Goal: Navigation & Orientation: Understand site structure

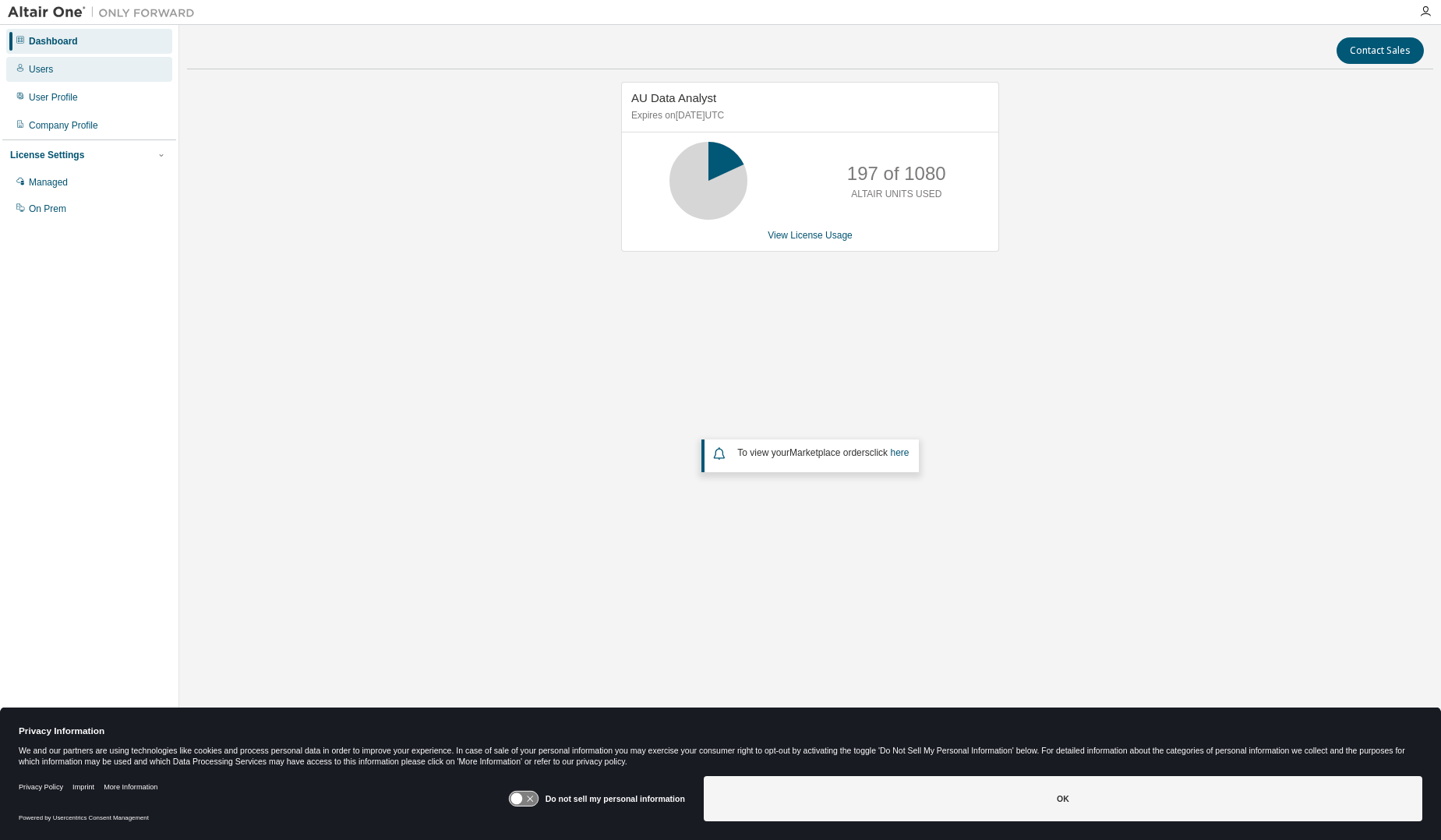
click at [43, 73] on div "Users" at bounding box center [40, 70] width 24 height 12
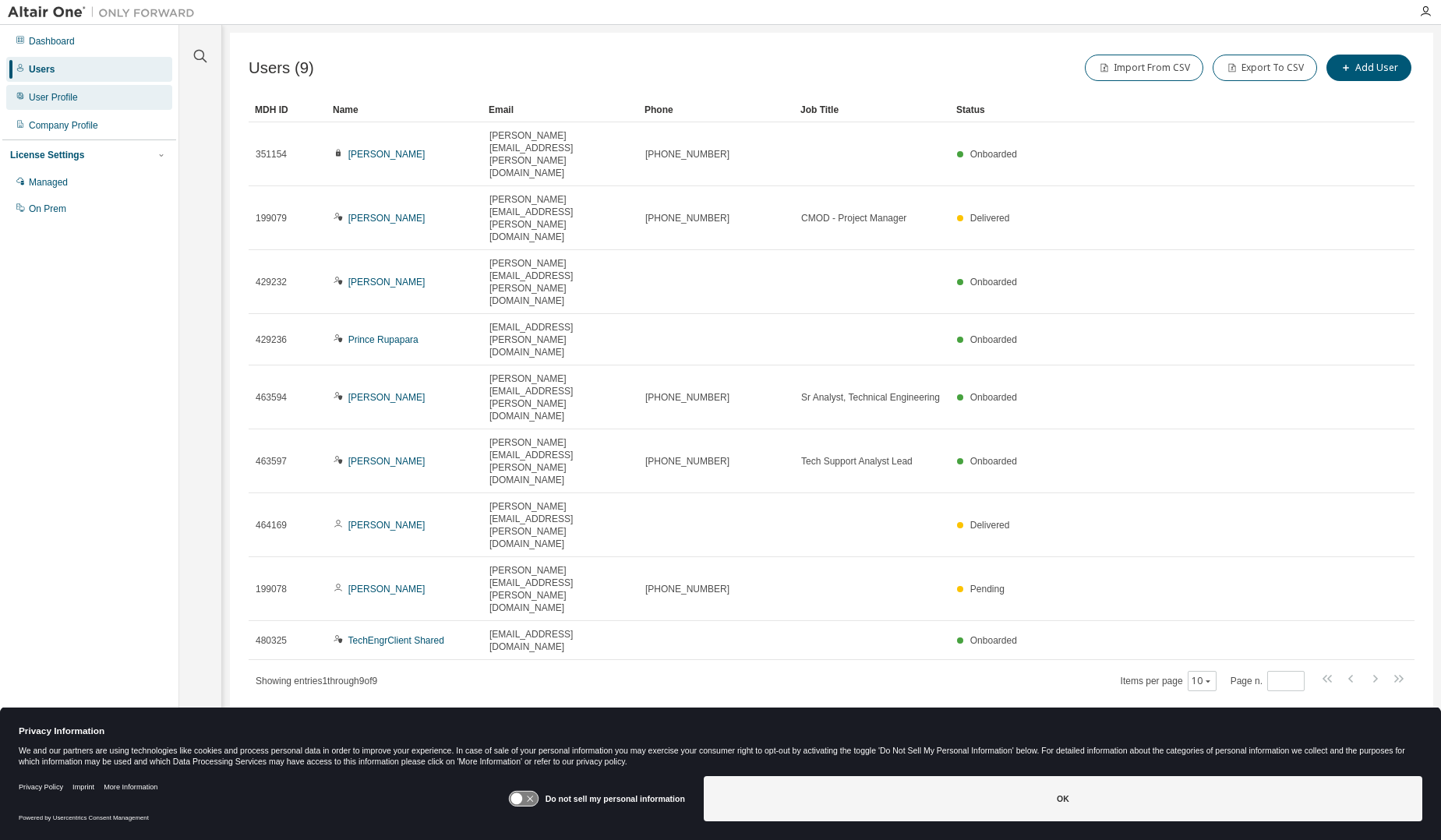
click at [44, 96] on div "User Profile" at bounding box center [53, 97] width 49 height 12
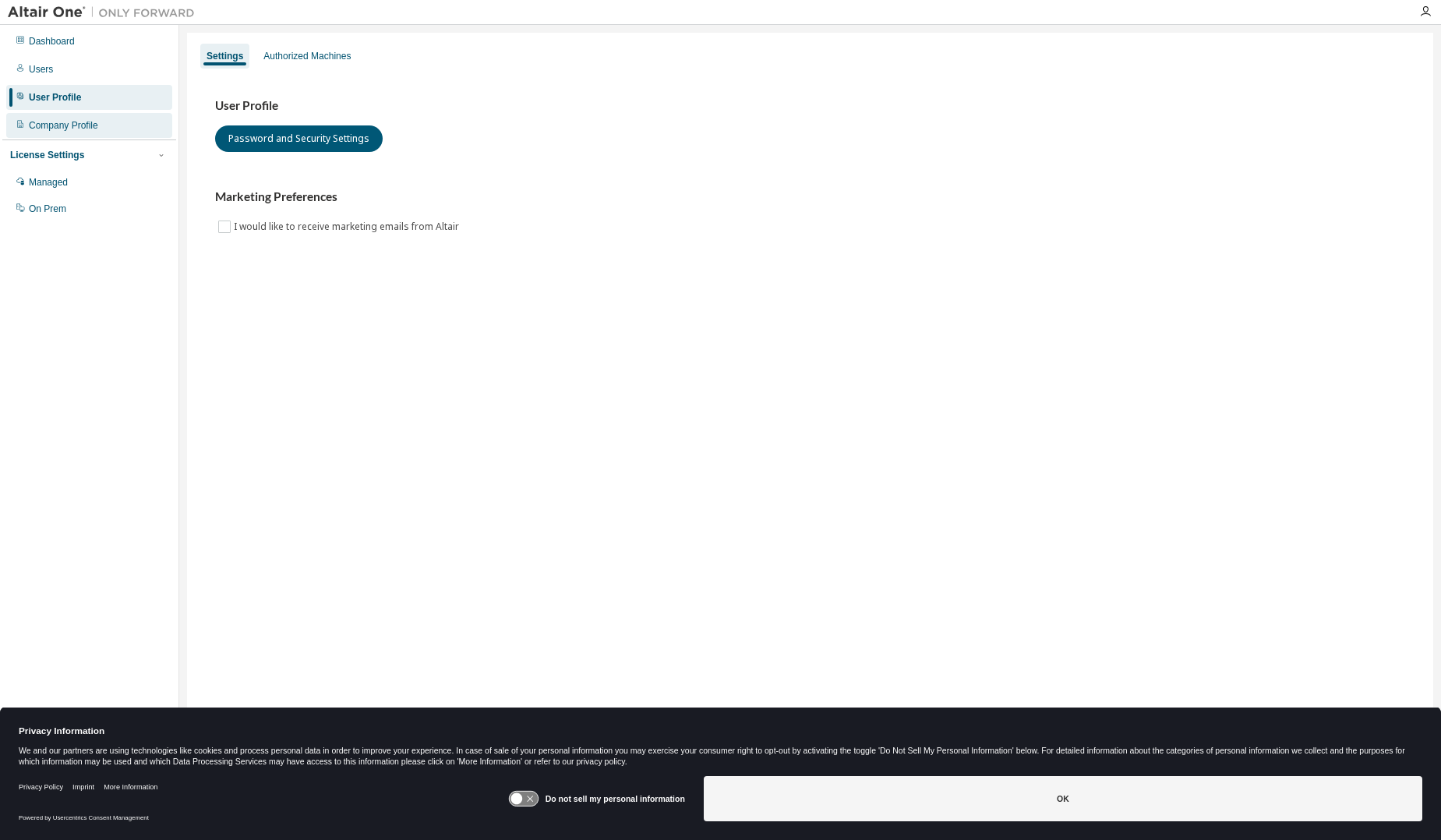
click at [50, 128] on div "Company Profile" at bounding box center [63, 126] width 70 height 12
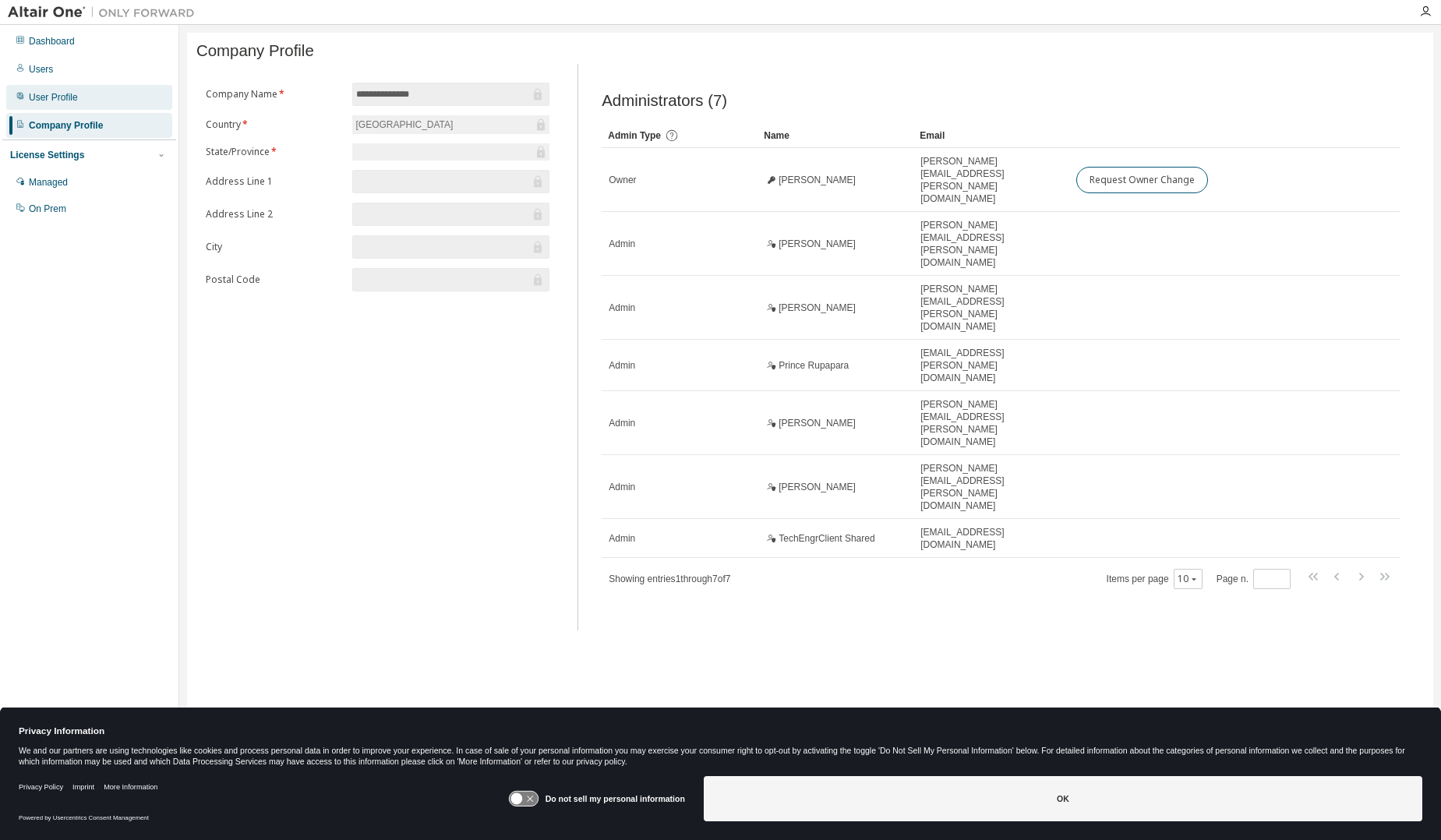
click at [65, 96] on div "User Profile" at bounding box center [53, 97] width 49 height 12
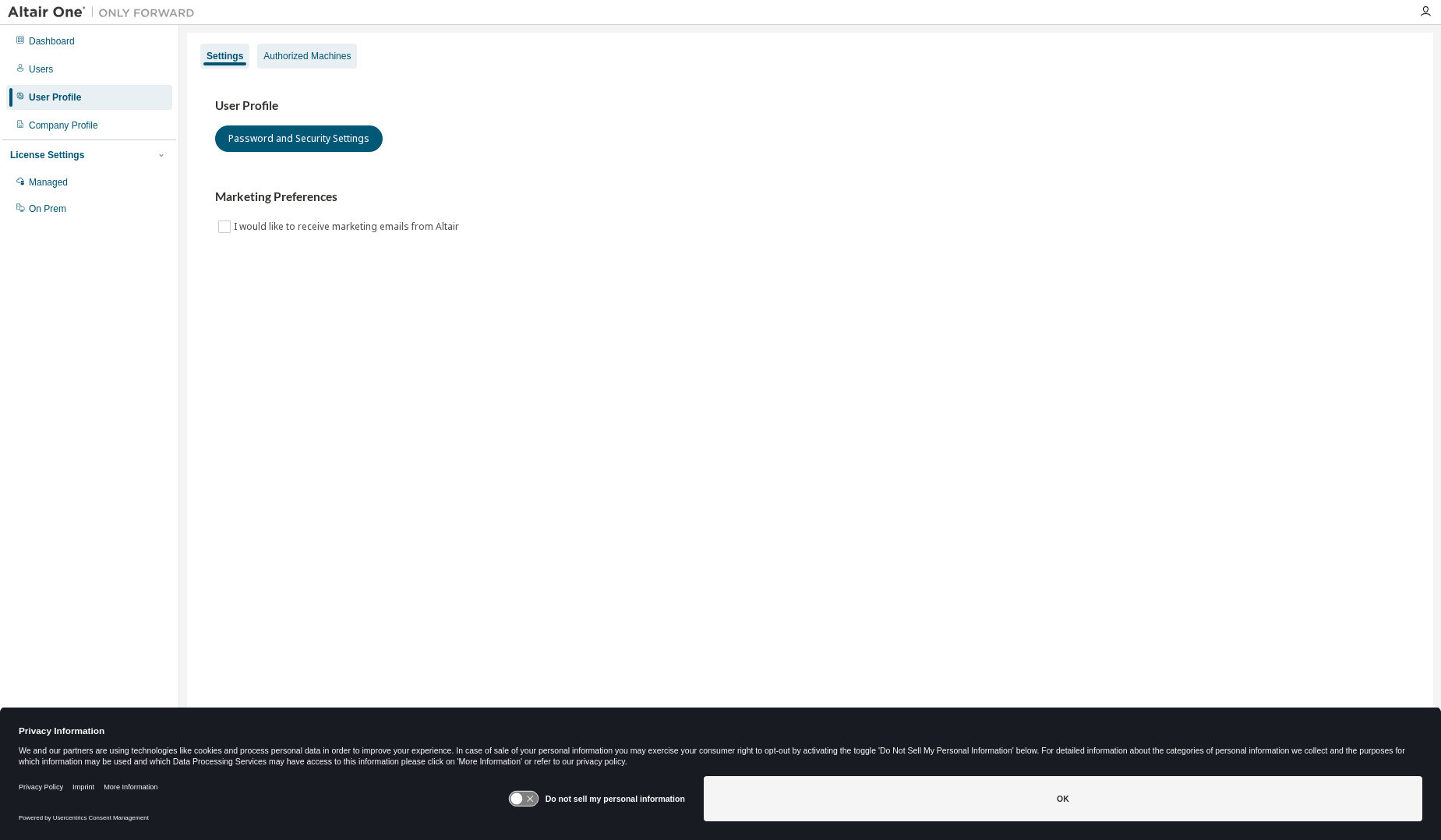
click at [342, 52] on div "Authorized Machines" at bounding box center [307, 56] width 87 height 12
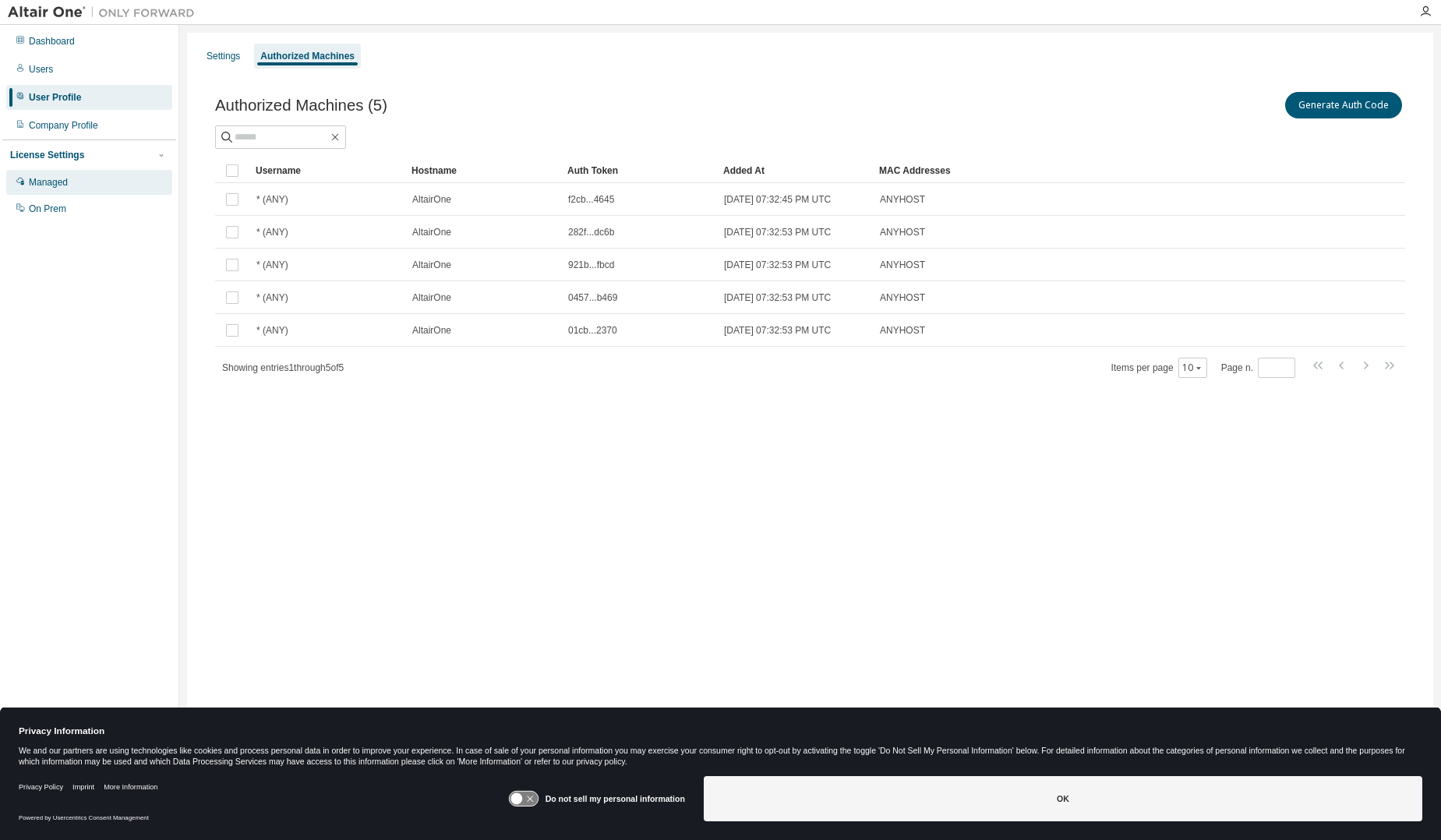
click at [34, 186] on div "Managed" at bounding box center [48, 183] width 39 height 12
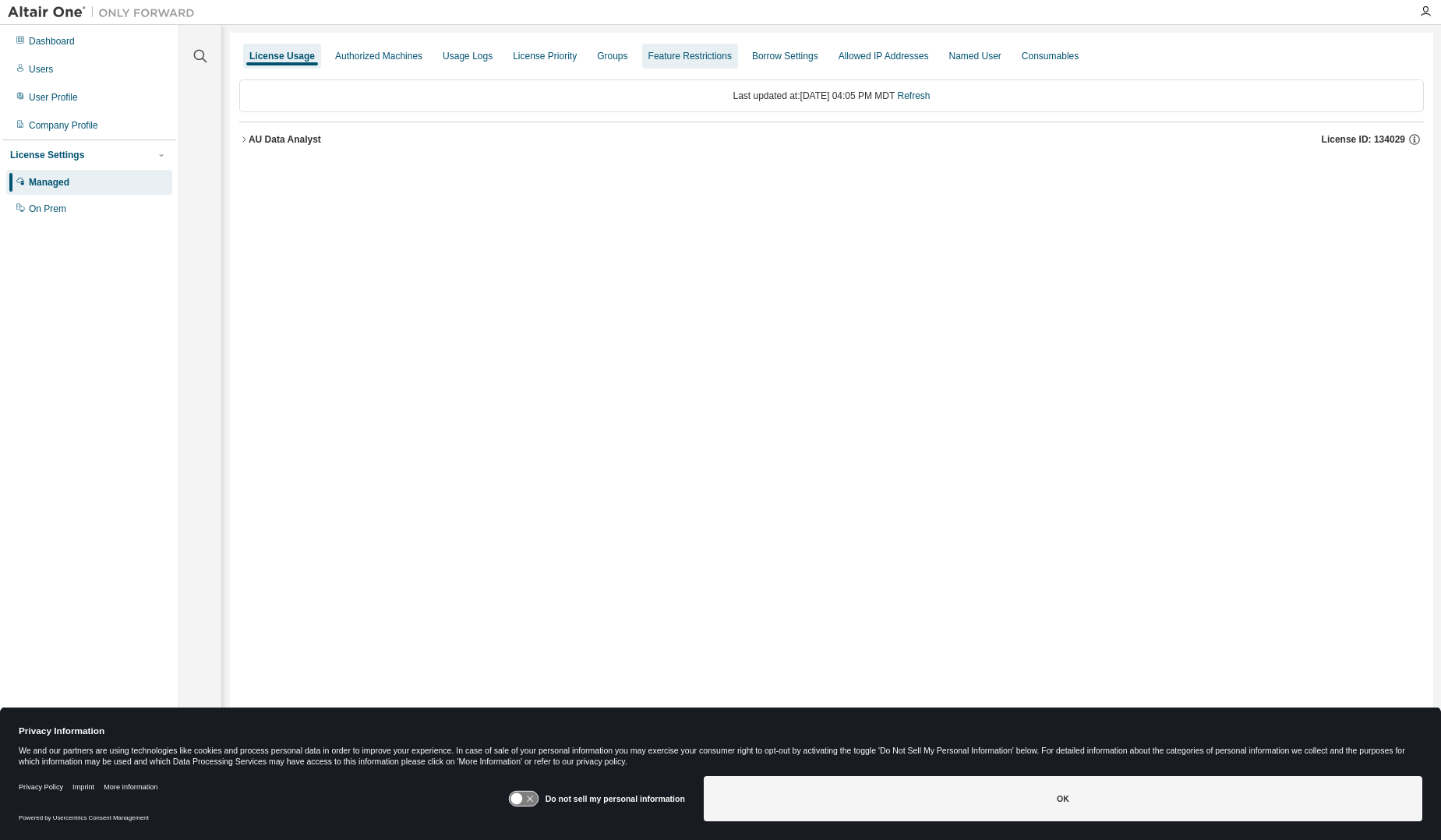
click at [701, 56] on div "Feature Restrictions" at bounding box center [690, 56] width 84 height 12
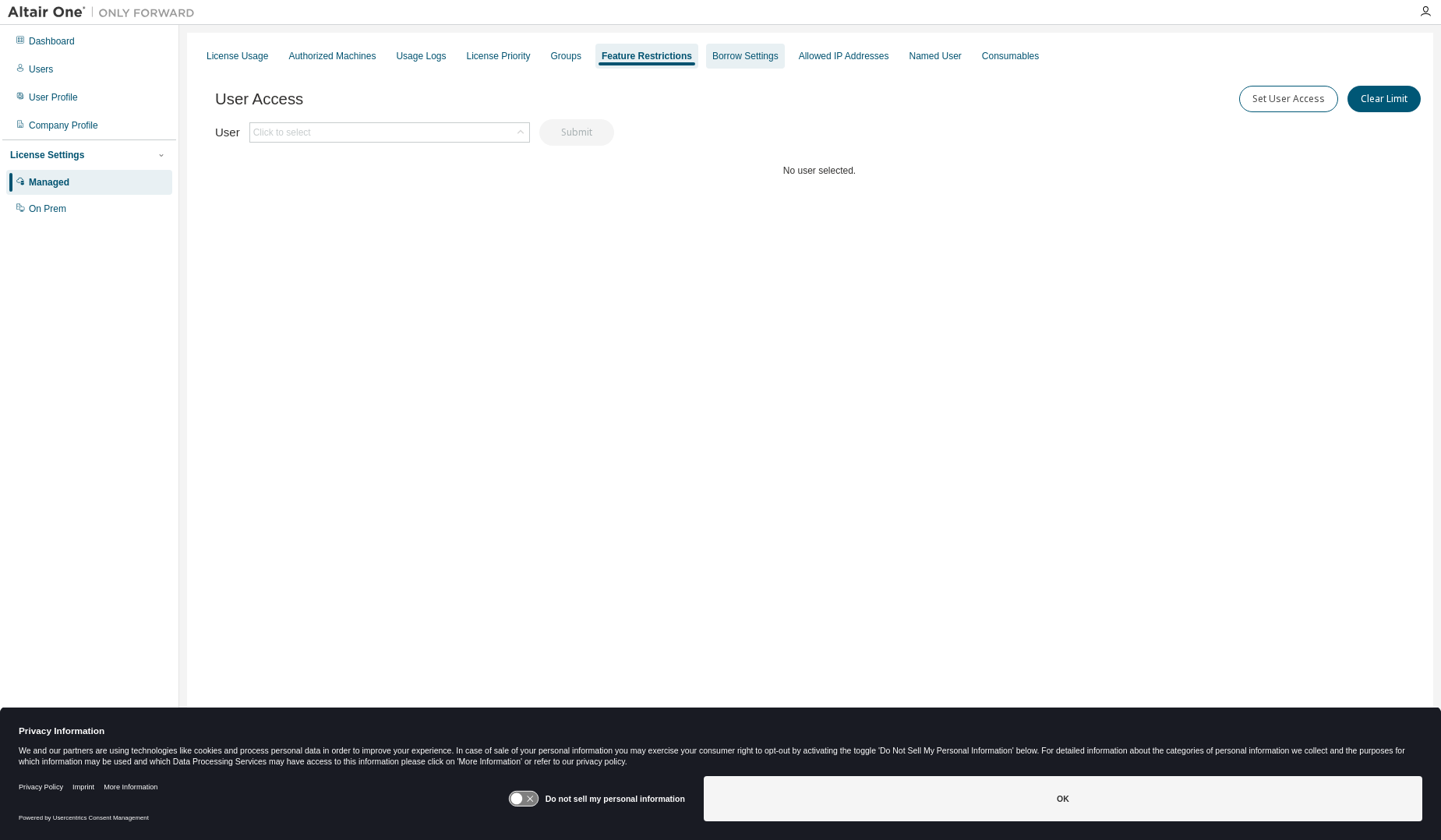
click at [724, 53] on div "Borrow Settings" at bounding box center [745, 56] width 66 height 12
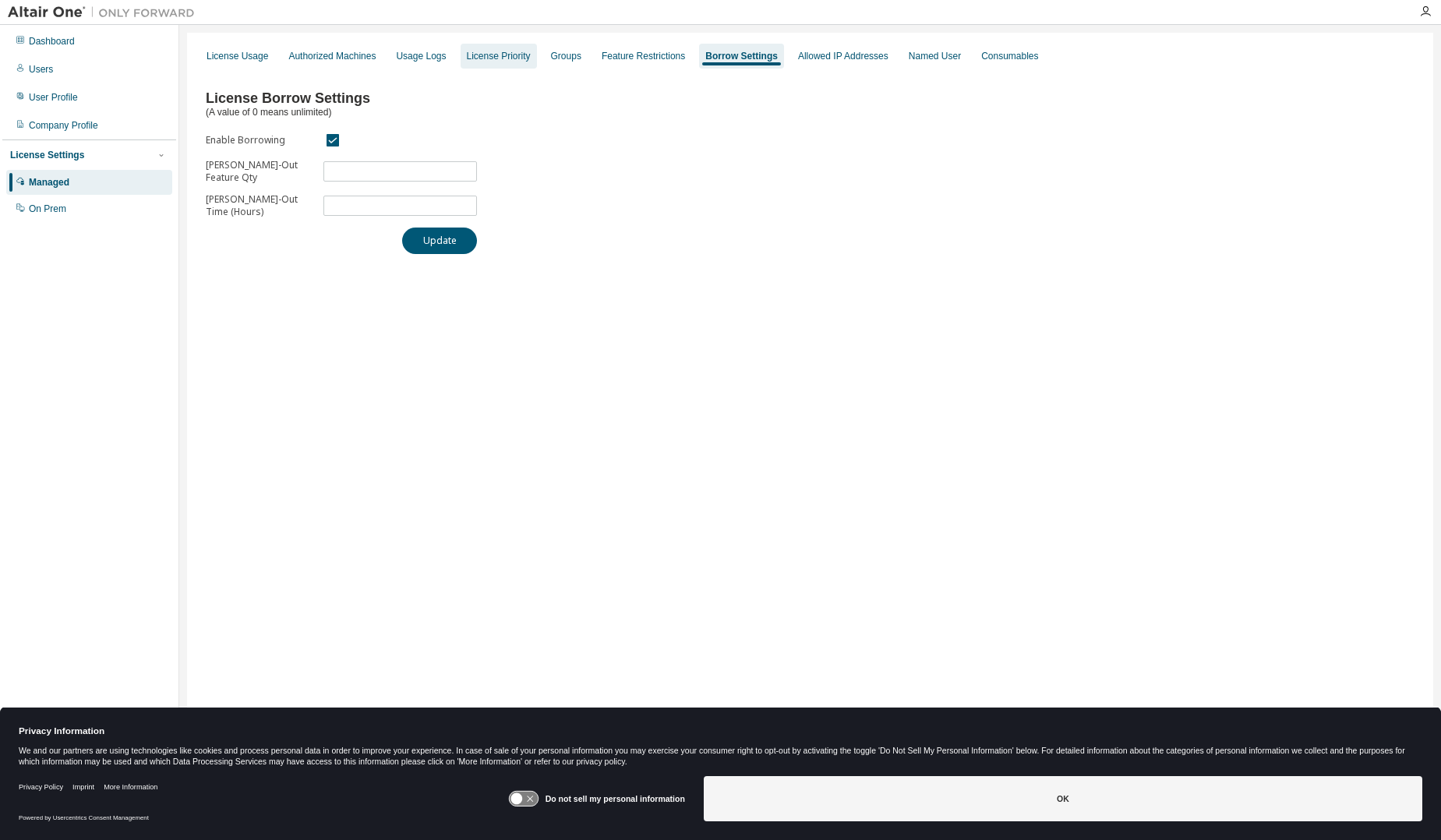
click at [486, 58] on div "License Priority" at bounding box center [499, 56] width 64 height 12
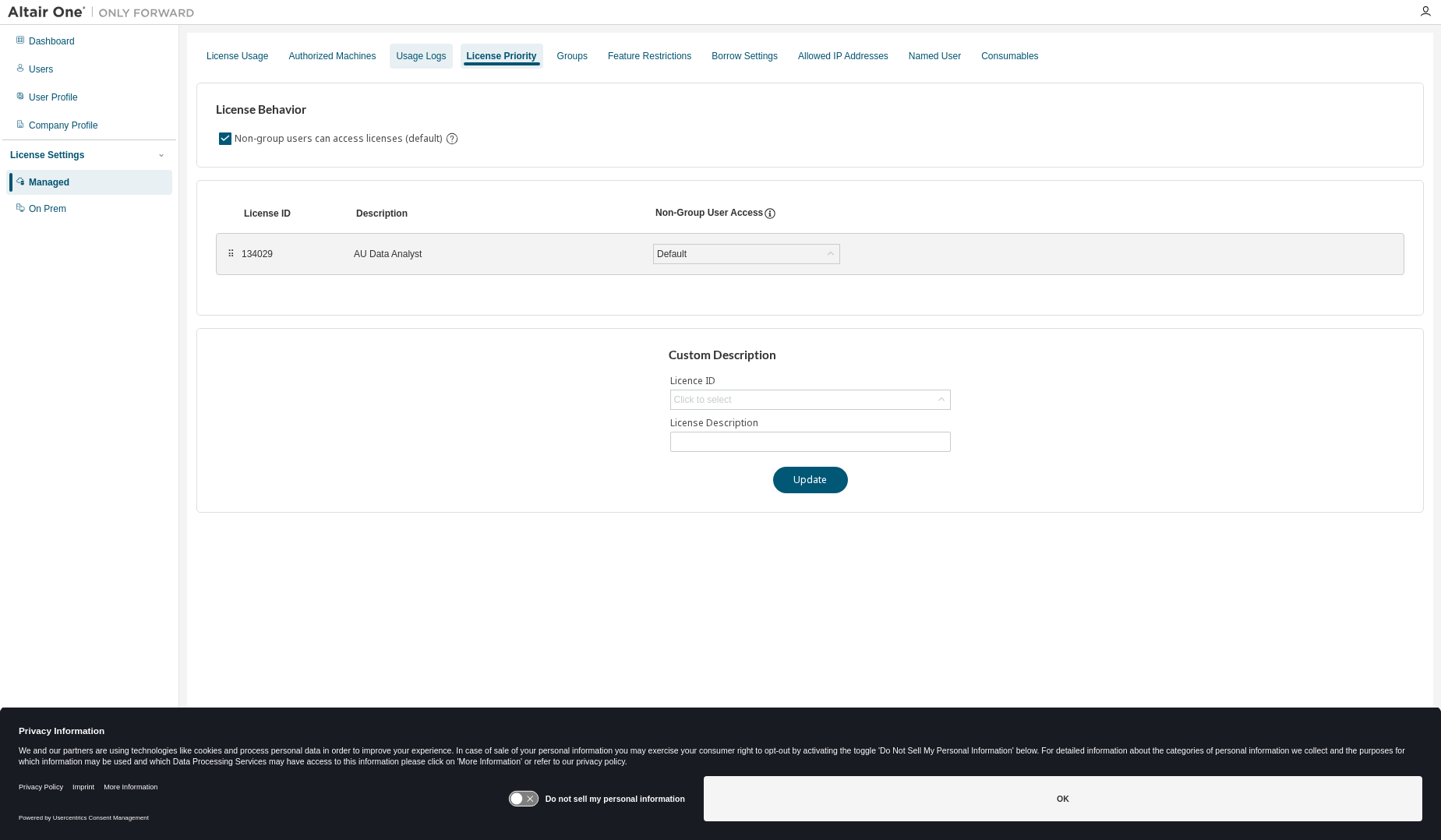
click at [421, 62] on div "Usage Logs" at bounding box center [421, 56] width 50 height 12
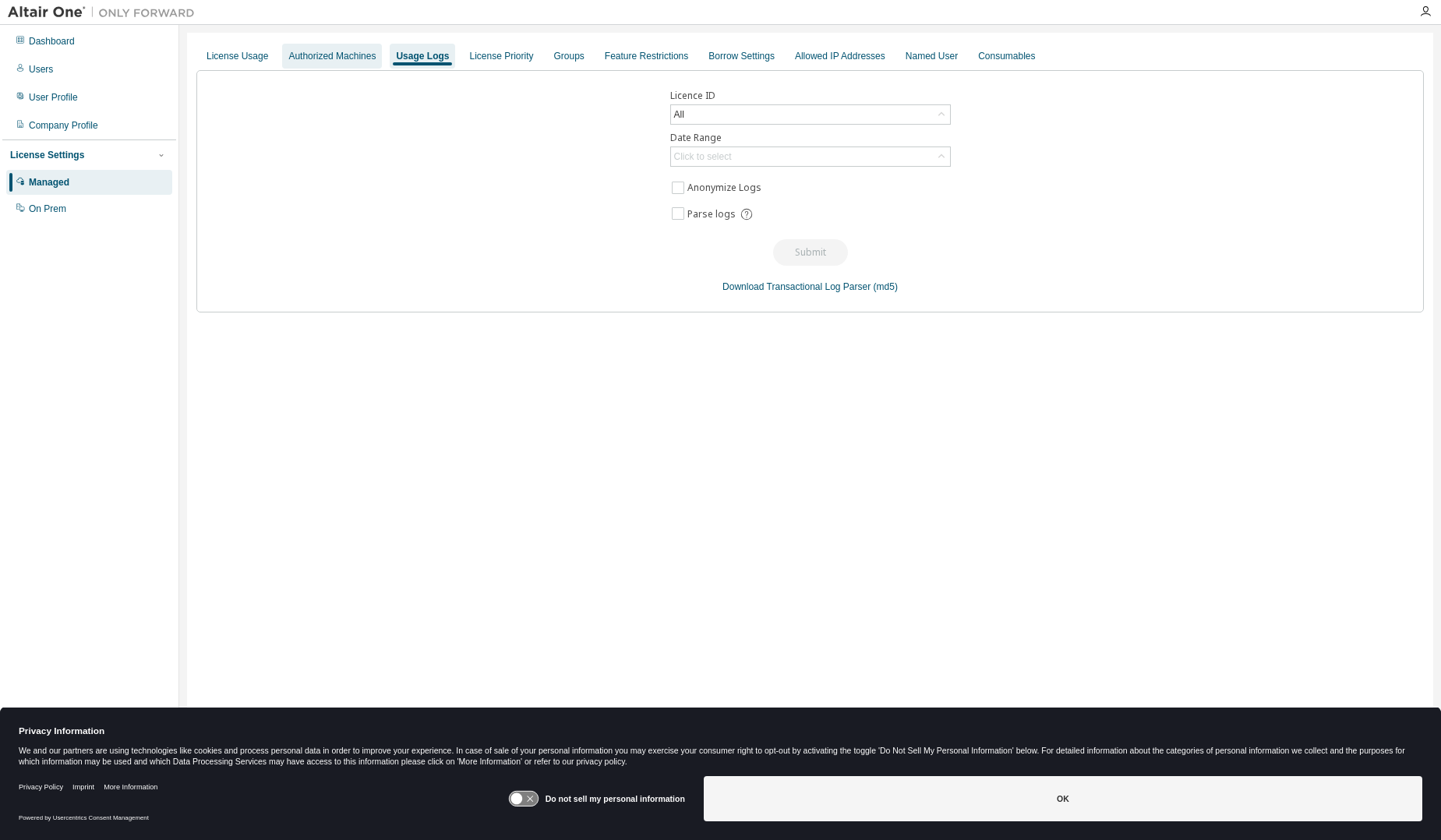
click at [298, 59] on div "Authorized Machines" at bounding box center [332, 56] width 87 height 12
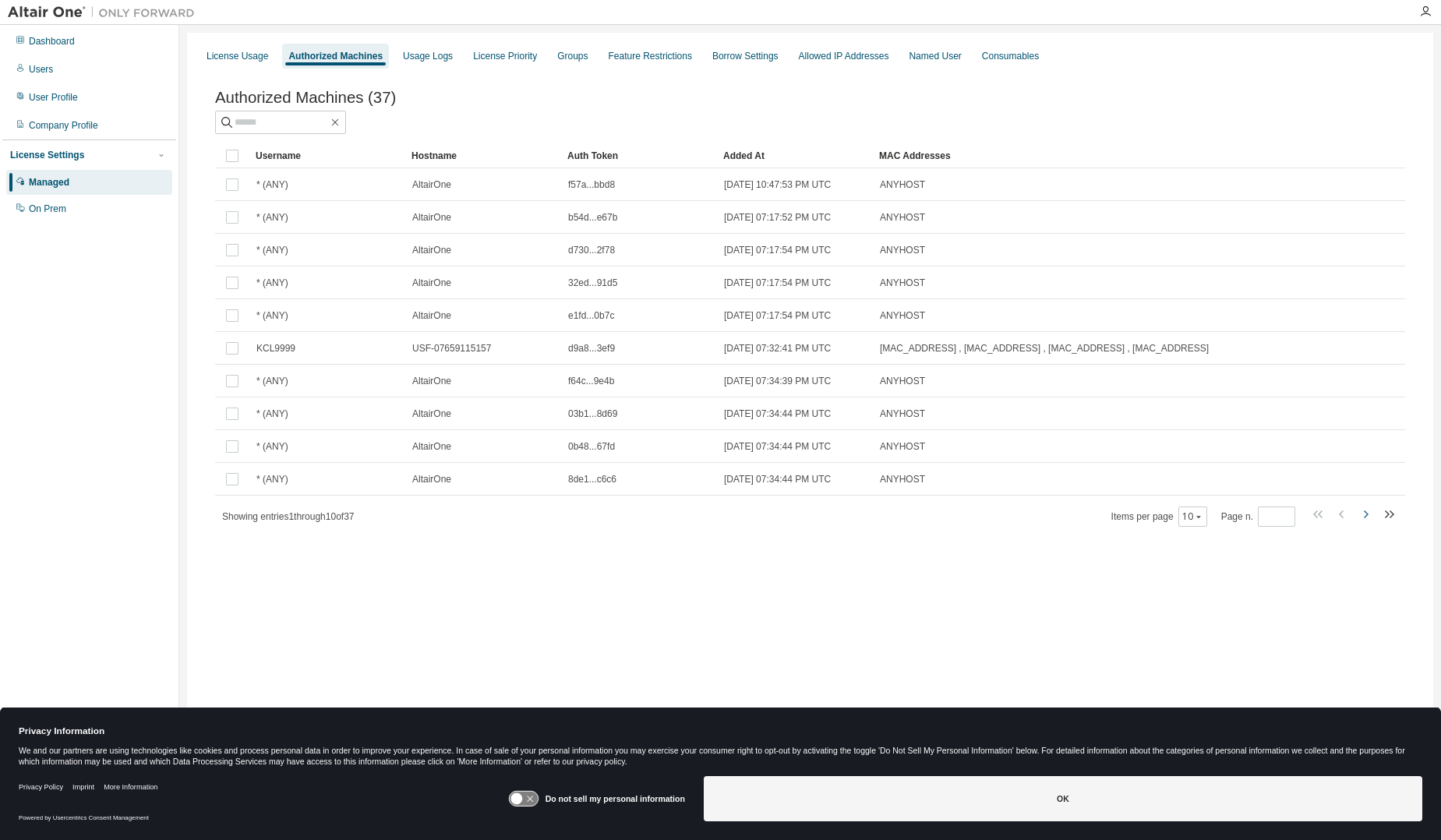
click at [1364, 518] on icon "button" at bounding box center [1366, 515] width 4 height 8
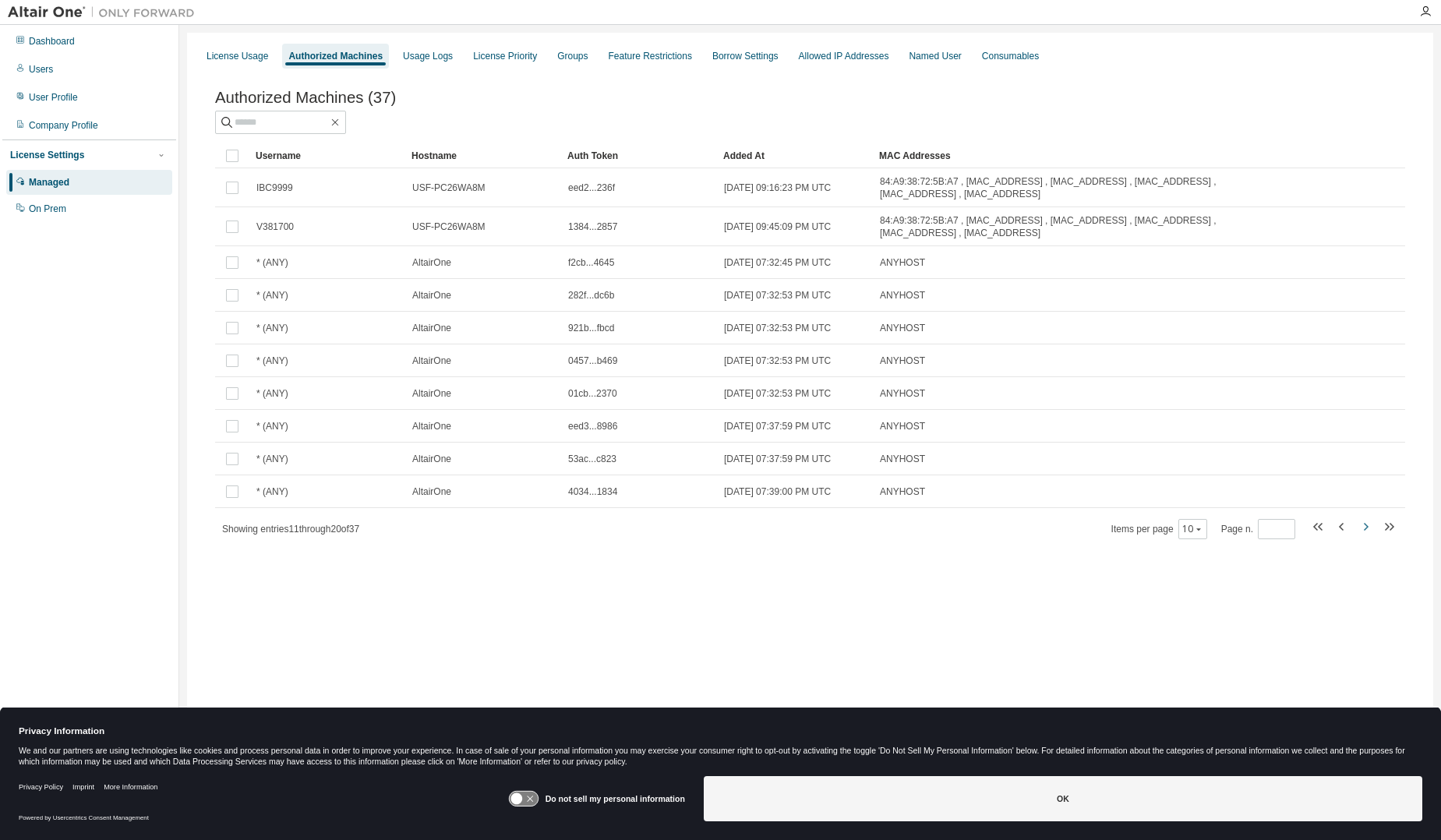
click at [1369, 533] on icon "button" at bounding box center [1365, 526] width 19 height 19
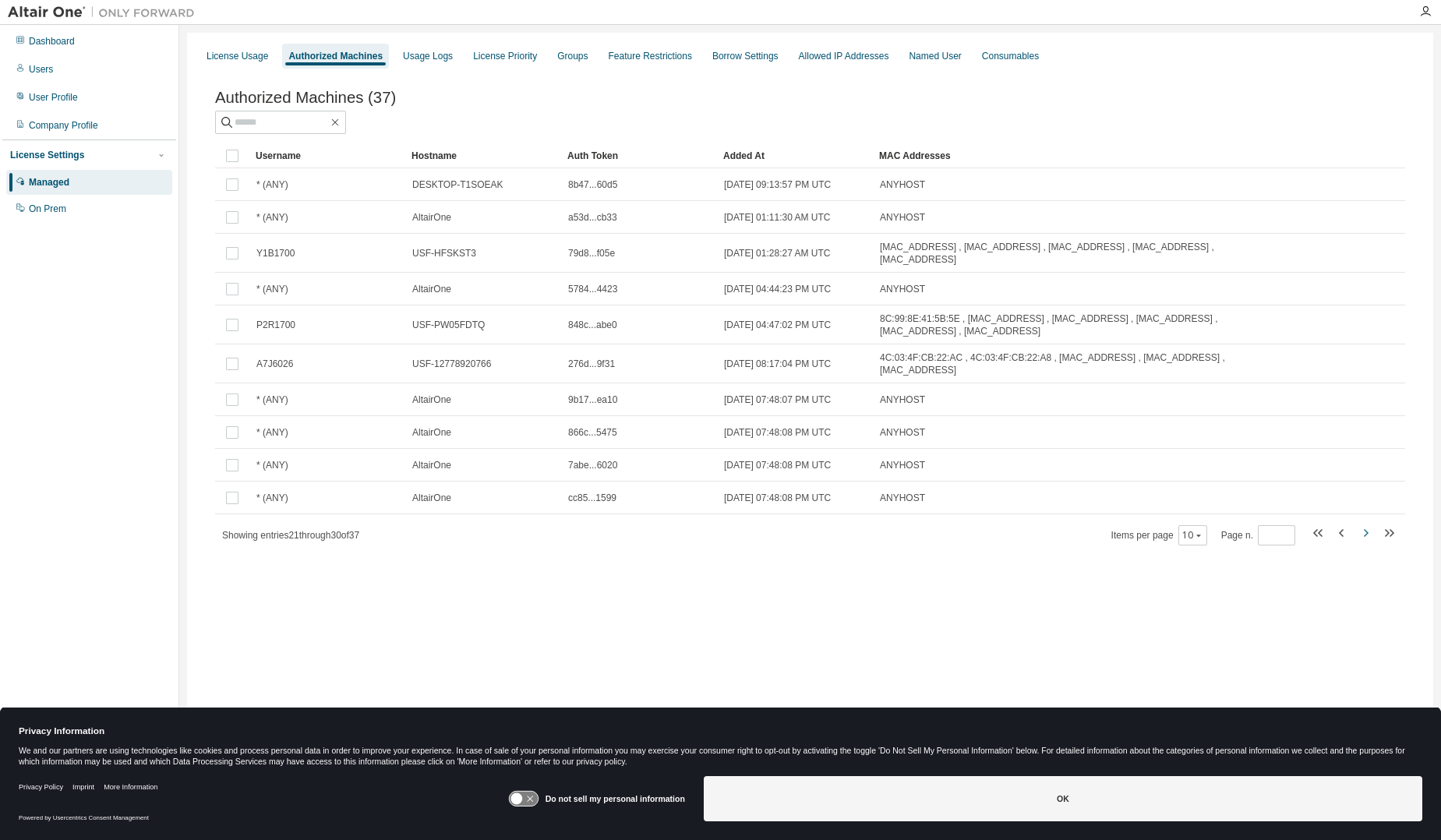
click at [1369, 533] on icon "button" at bounding box center [1365, 532] width 19 height 19
type input "*"
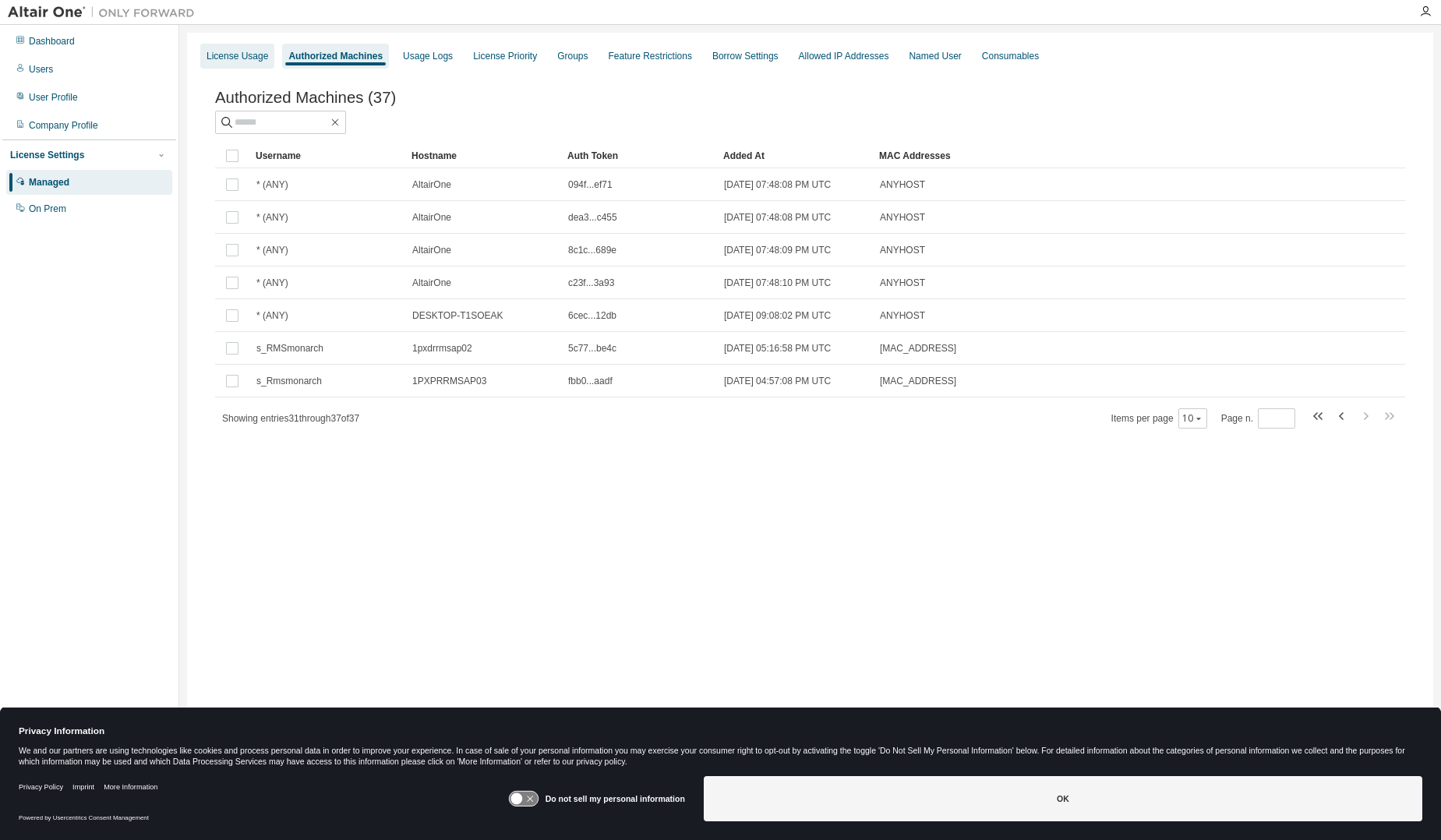
click at [243, 65] on div "License Usage" at bounding box center [237, 56] width 74 height 25
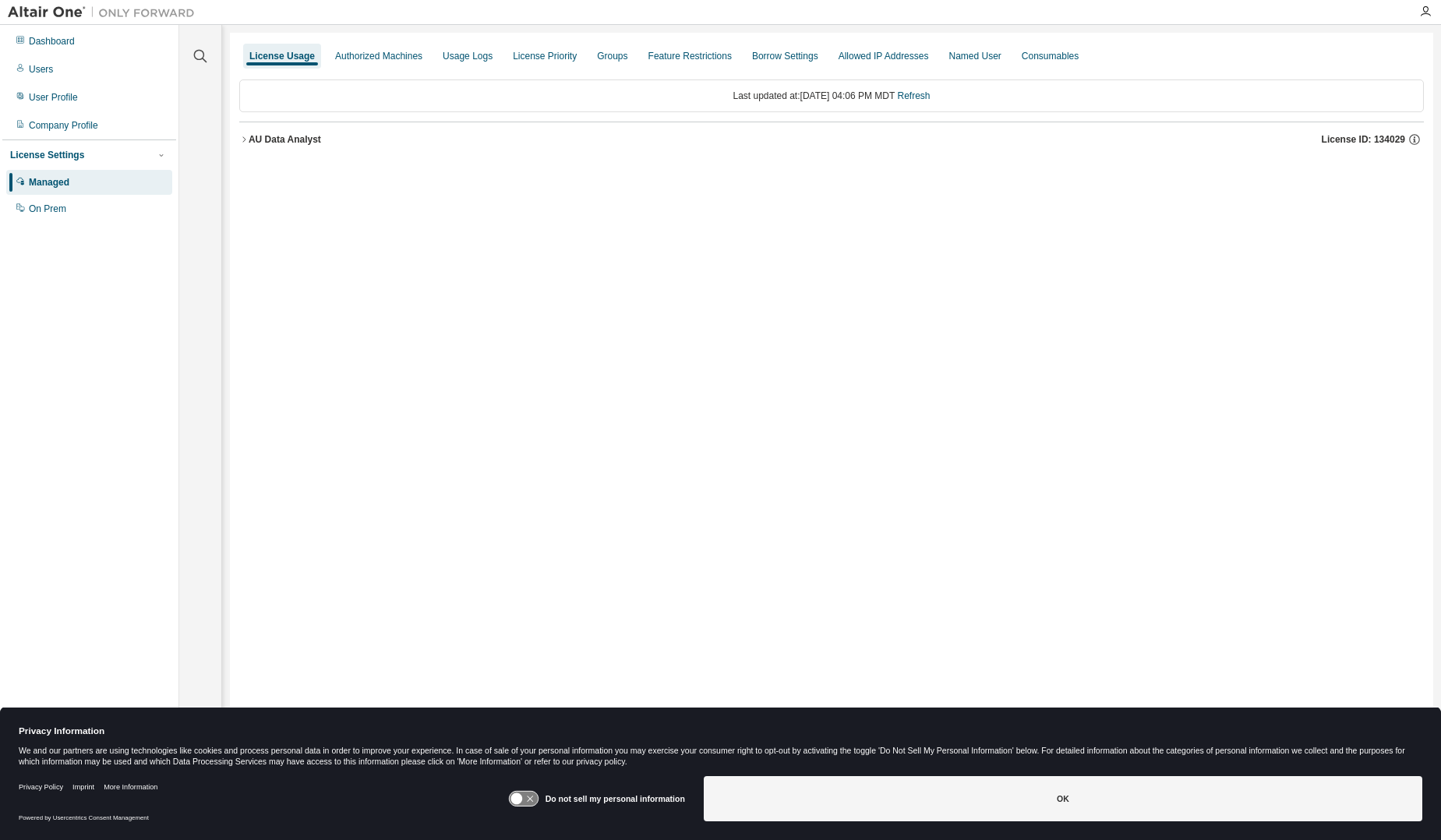
click at [243, 140] on icon "button" at bounding box center [243, 139] width 9 height 9
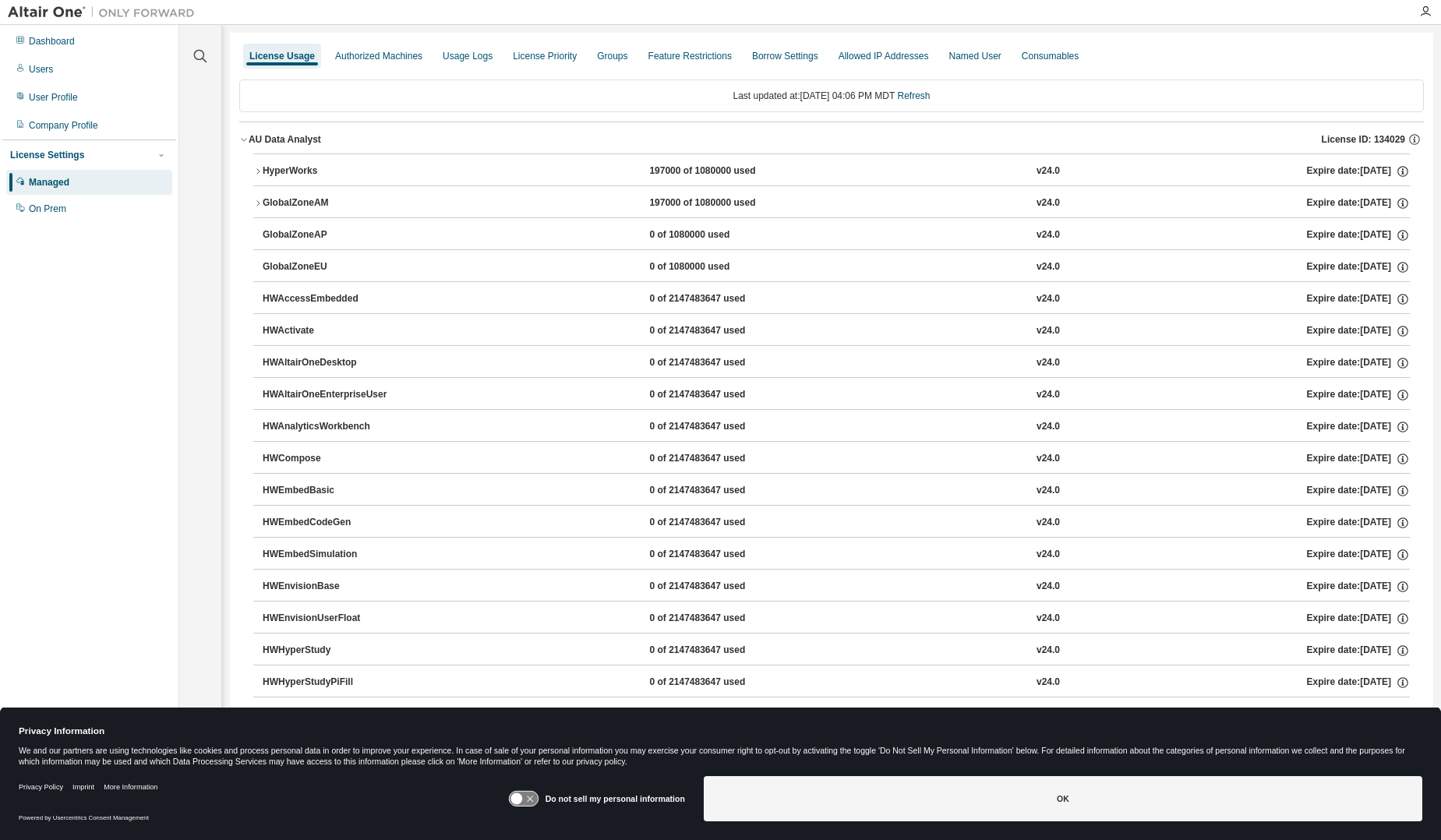
click at [259, 202] on icon "button" at bounding box center [258, 203] width 3 height 5
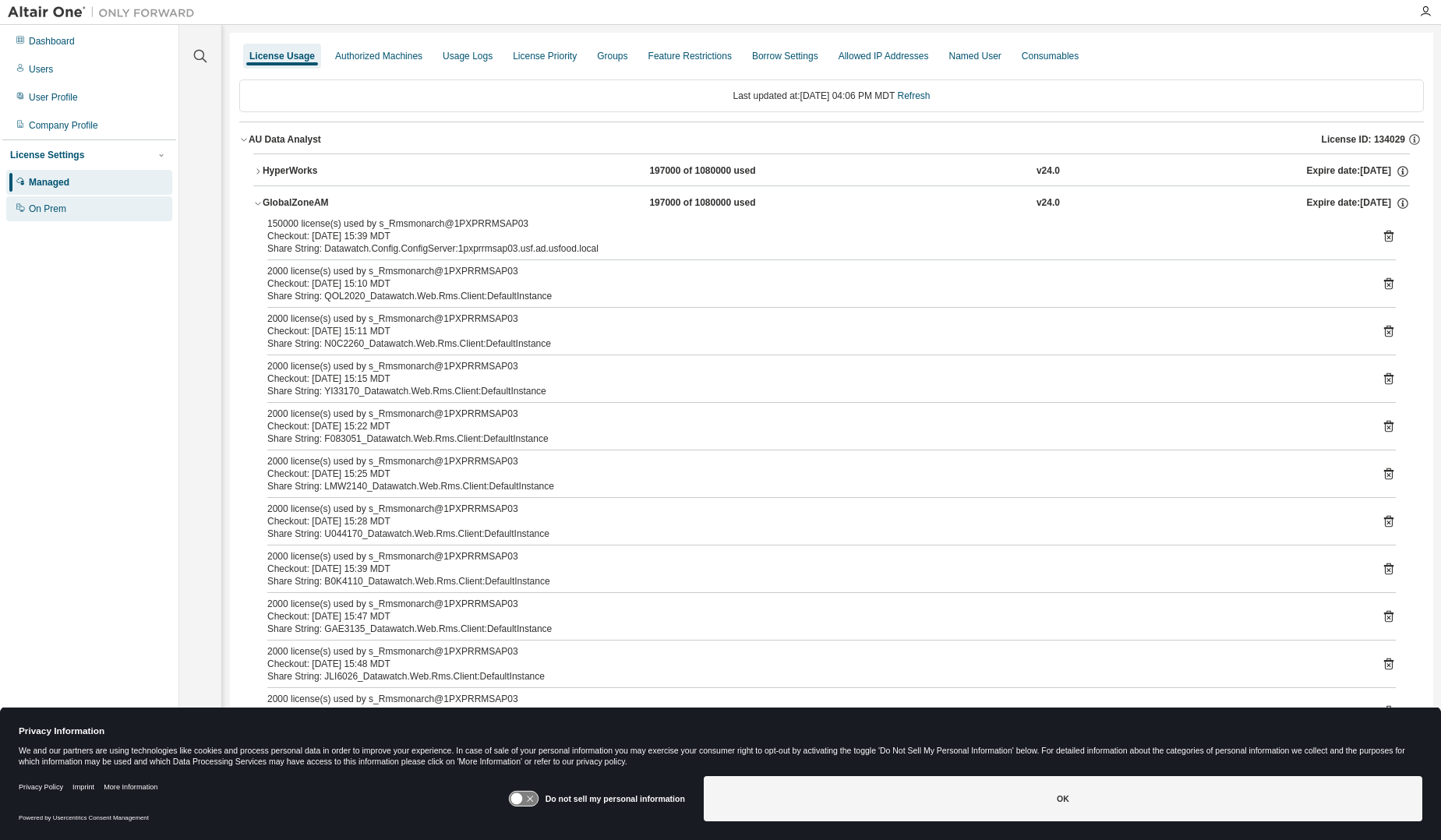
click at [47, 212] on div "On Prem" at bounding box center [47, 209] width 37 height 12
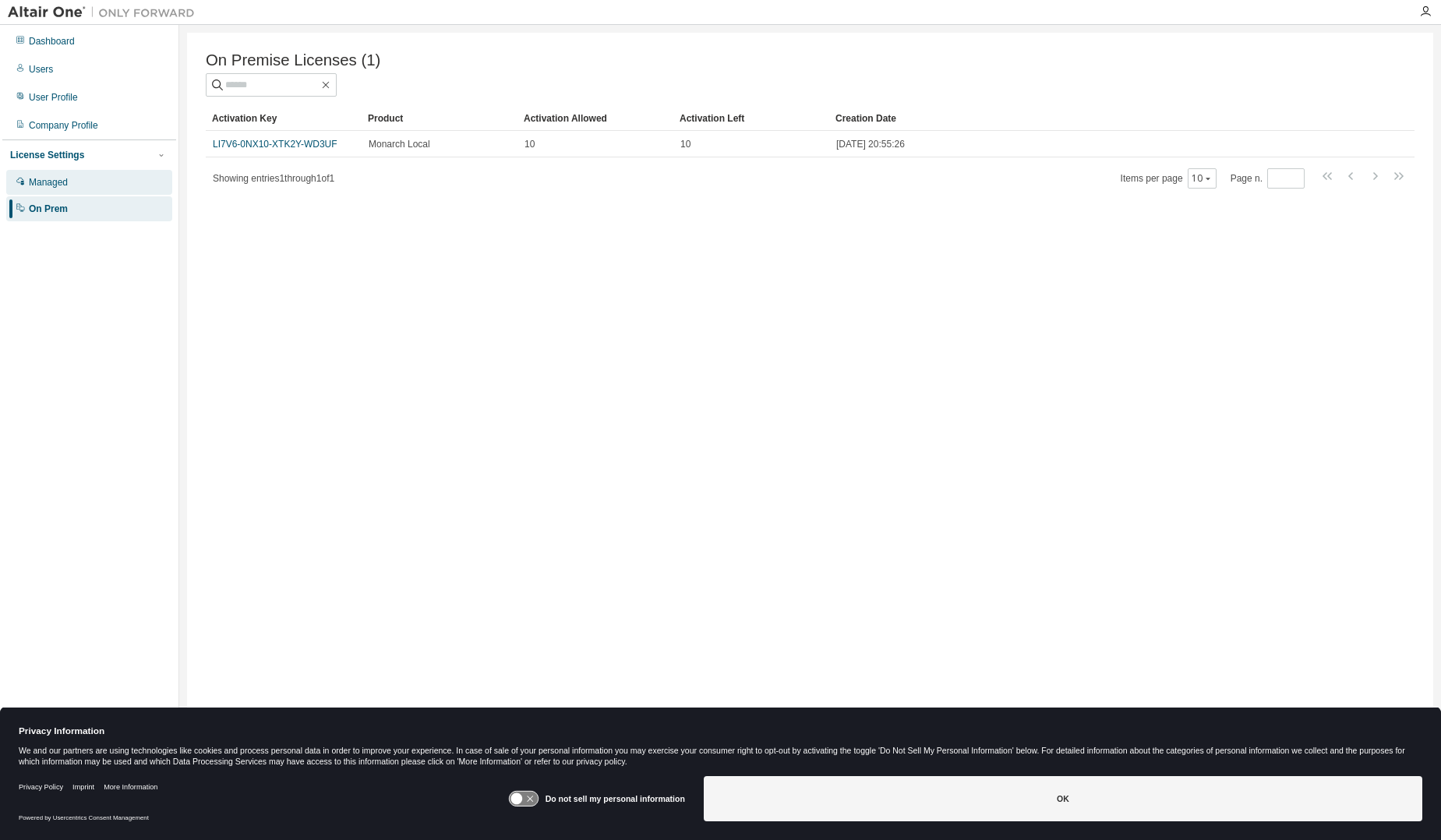
click at [40, 190] on div "Managed" at bounding box center [89, 183] width 166 height 25
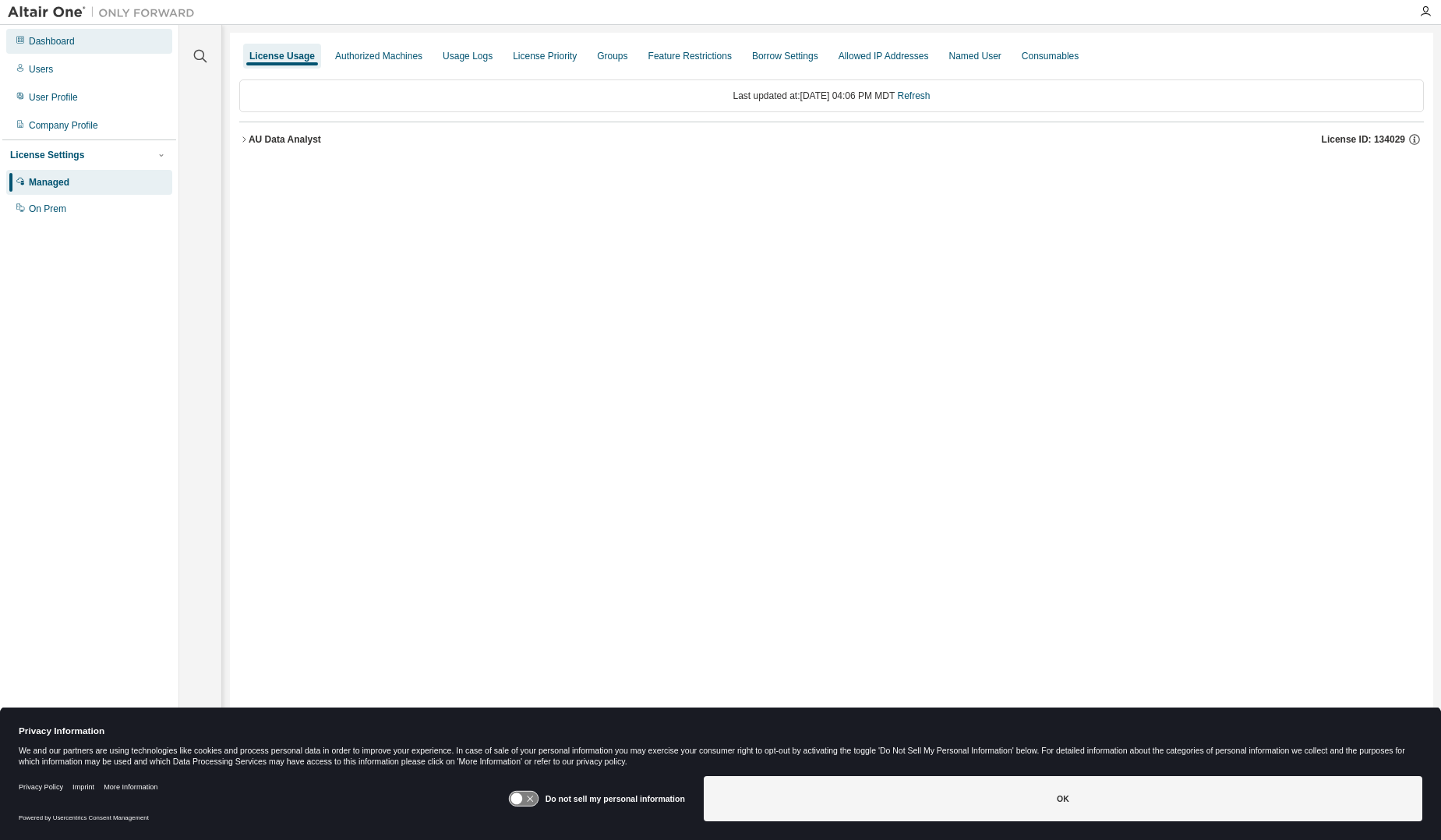
click at [73, 52] on div "Dashboard" at bounding box center [89, 41] width 166 height 25
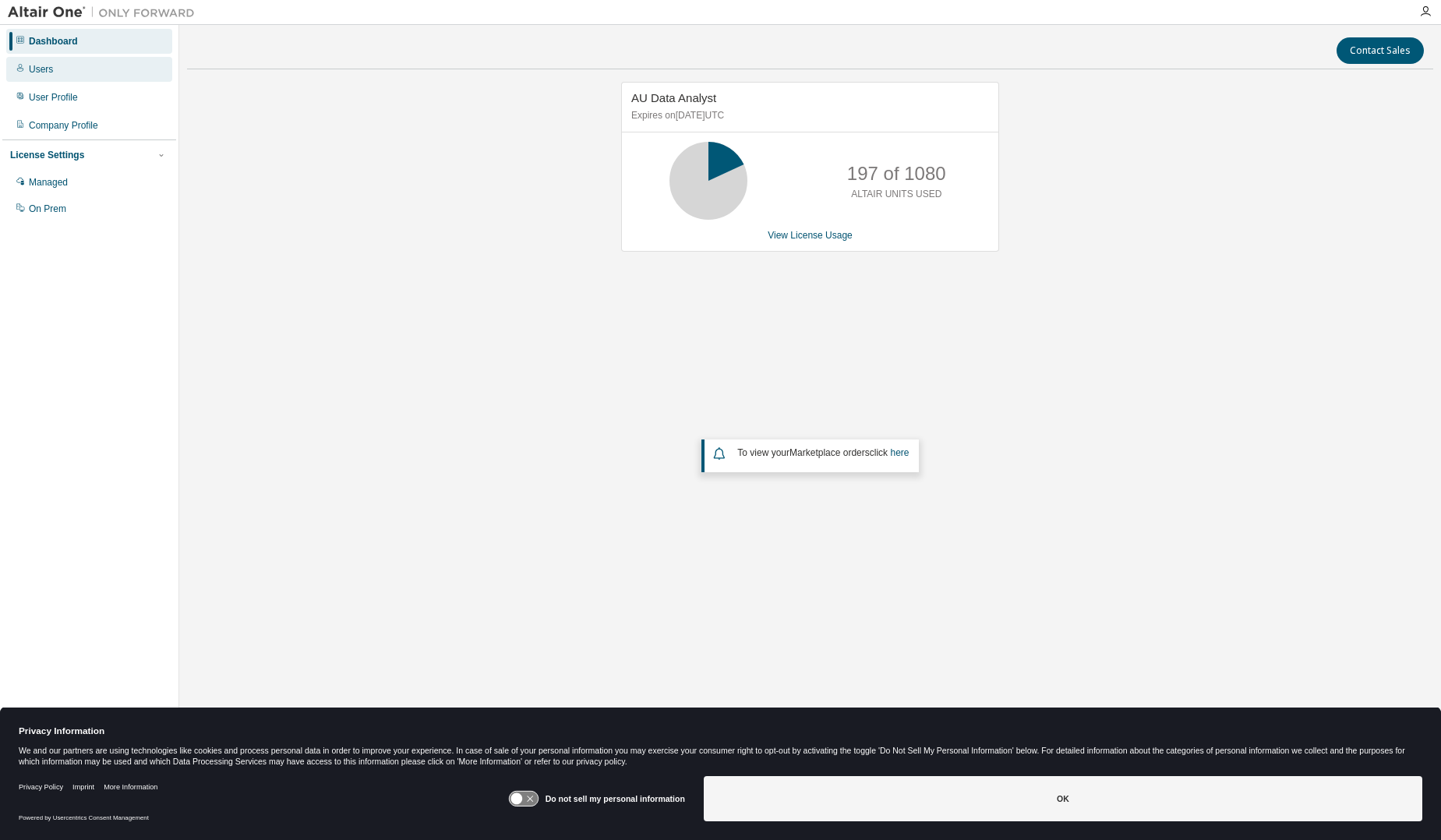
click at [61, 64] on div "Users" at bounding box center [89, 70] width 166 height 25
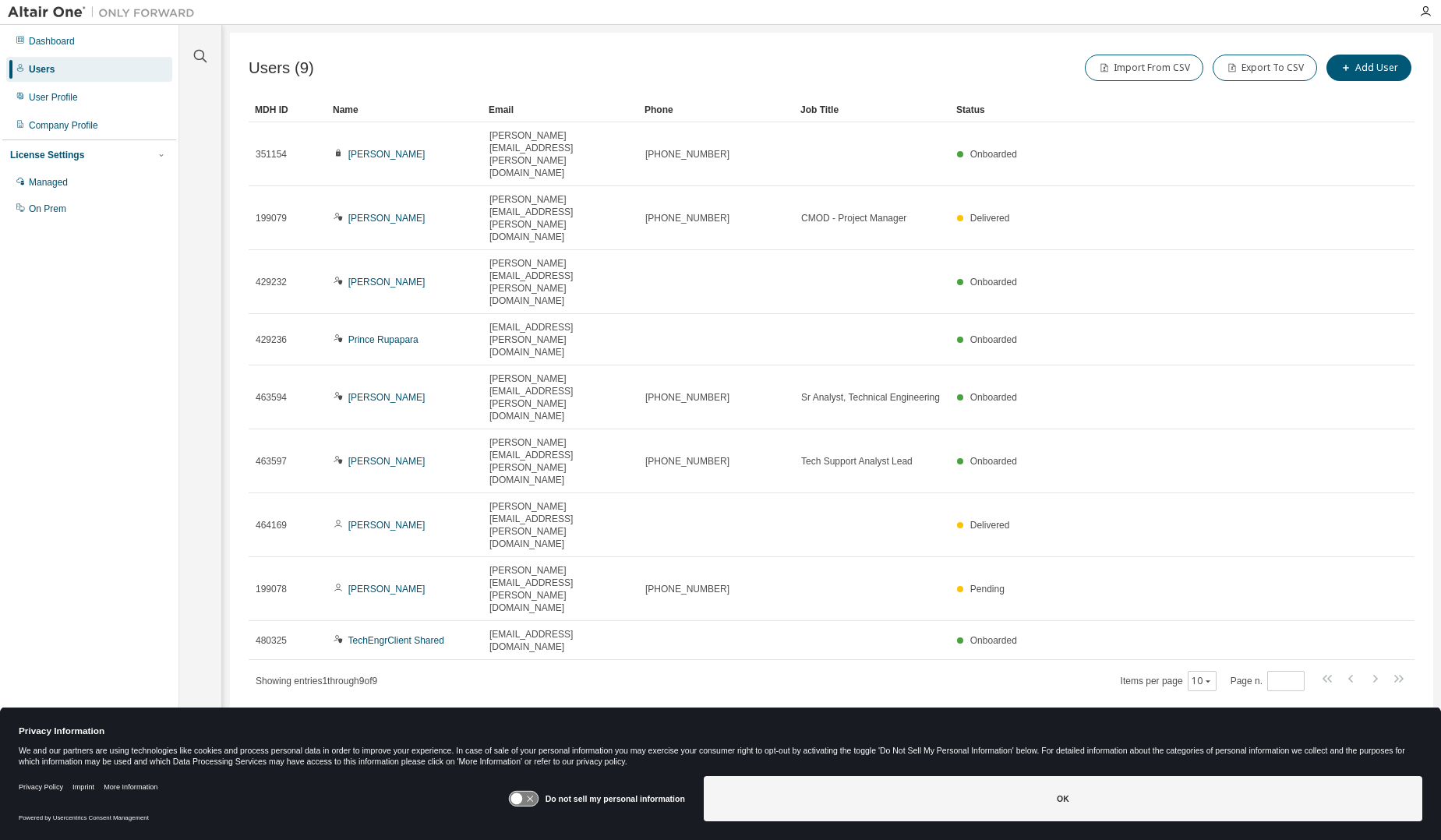
click at [684, 561] on div "Users (9) Import From CSV Export To CSV Add User Clear Load Save Save As Field …" at bounding box center [832, 410] width 1204 height 754
click at [50, 91] on div "User Profile" at bounding box center [53, 97] width 49 height 12
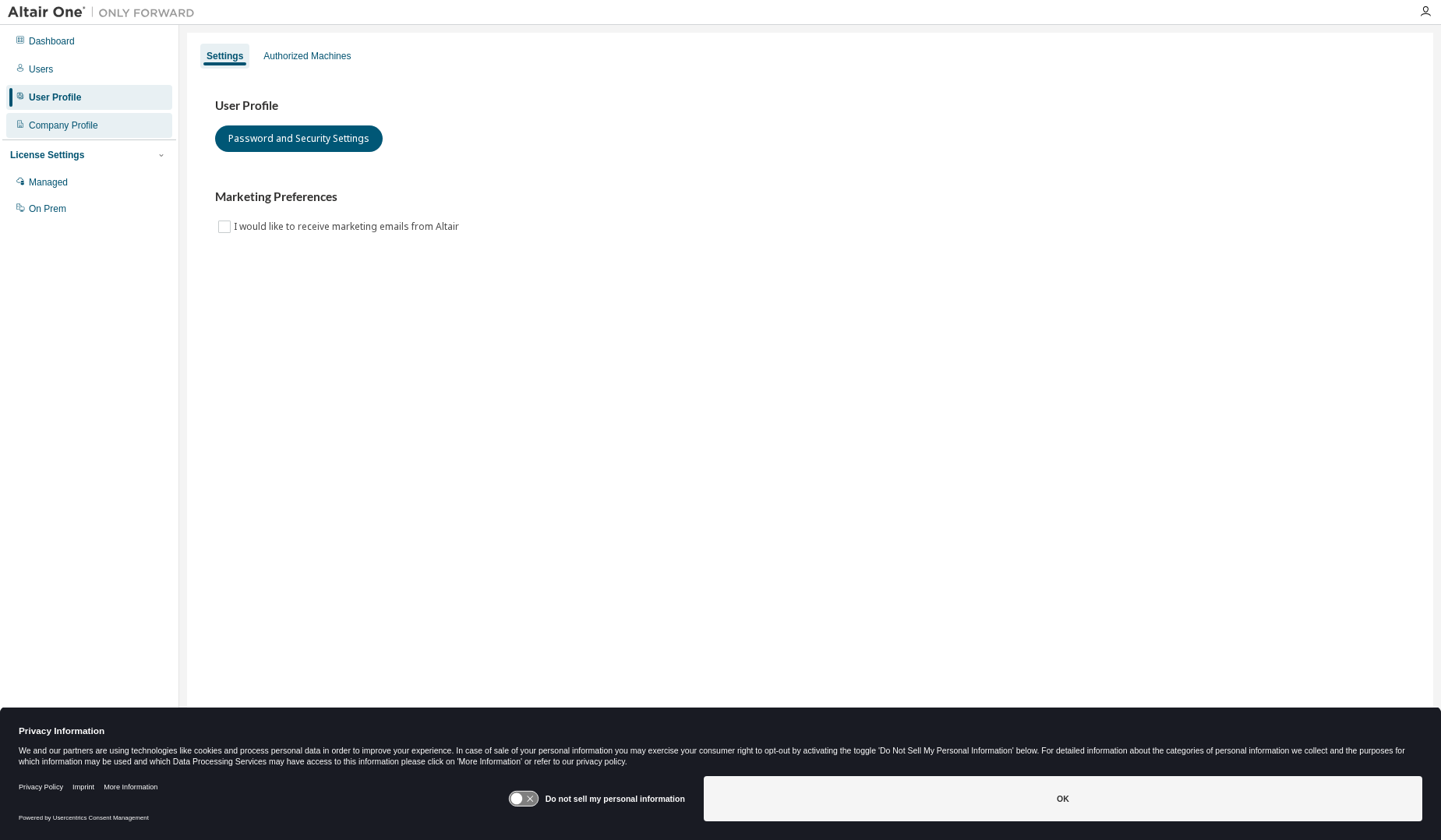
click at [37, 120] on div "Company Profile" at bounding box center [63, 126] width 70 height 12
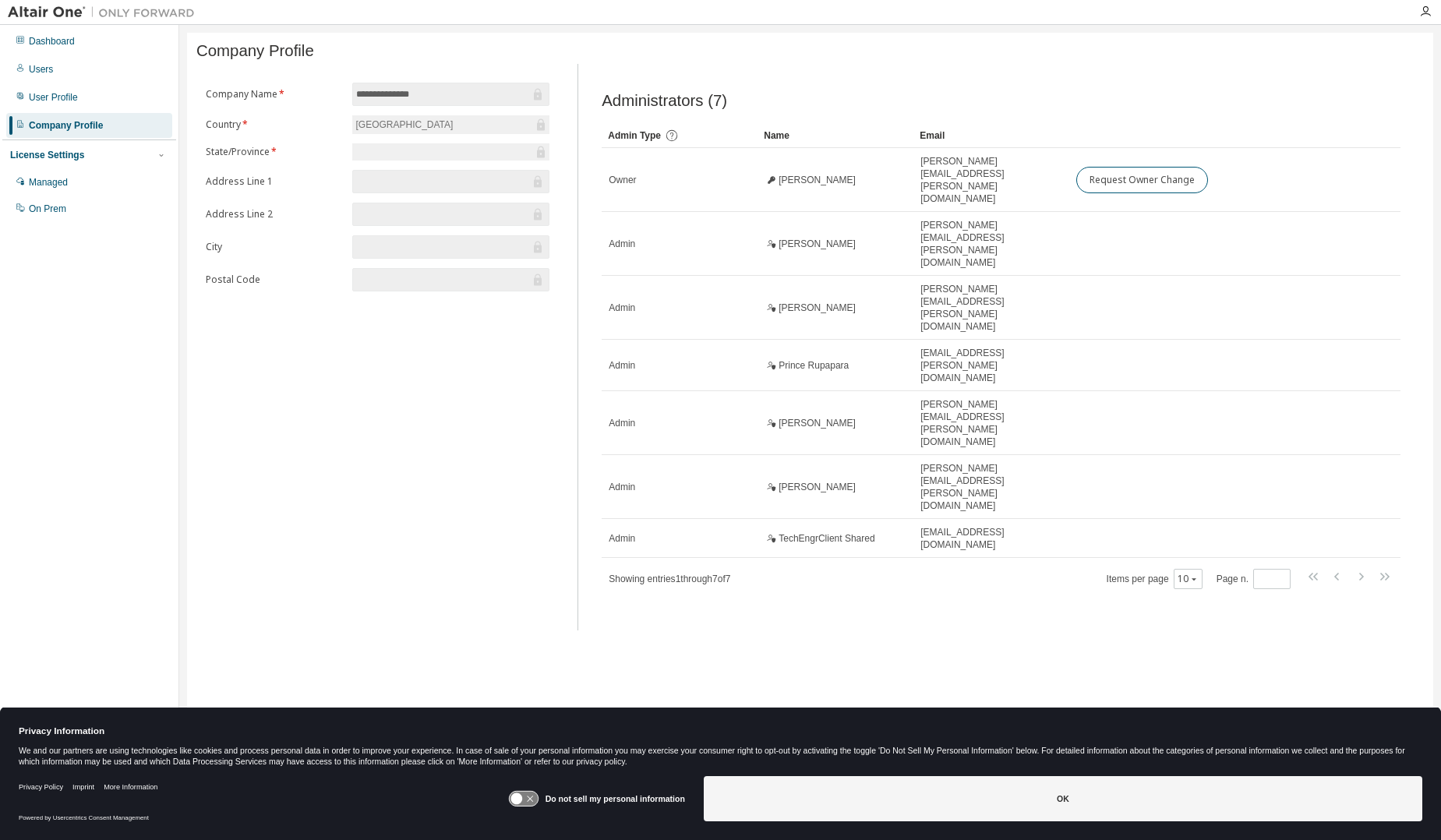
click at [846, 533] on div "**********" at bounding box center [811, 410] width 1247 height 754
click at [68, 186] on div "Managed" at bounding box center [48, 183] width 39 height 12
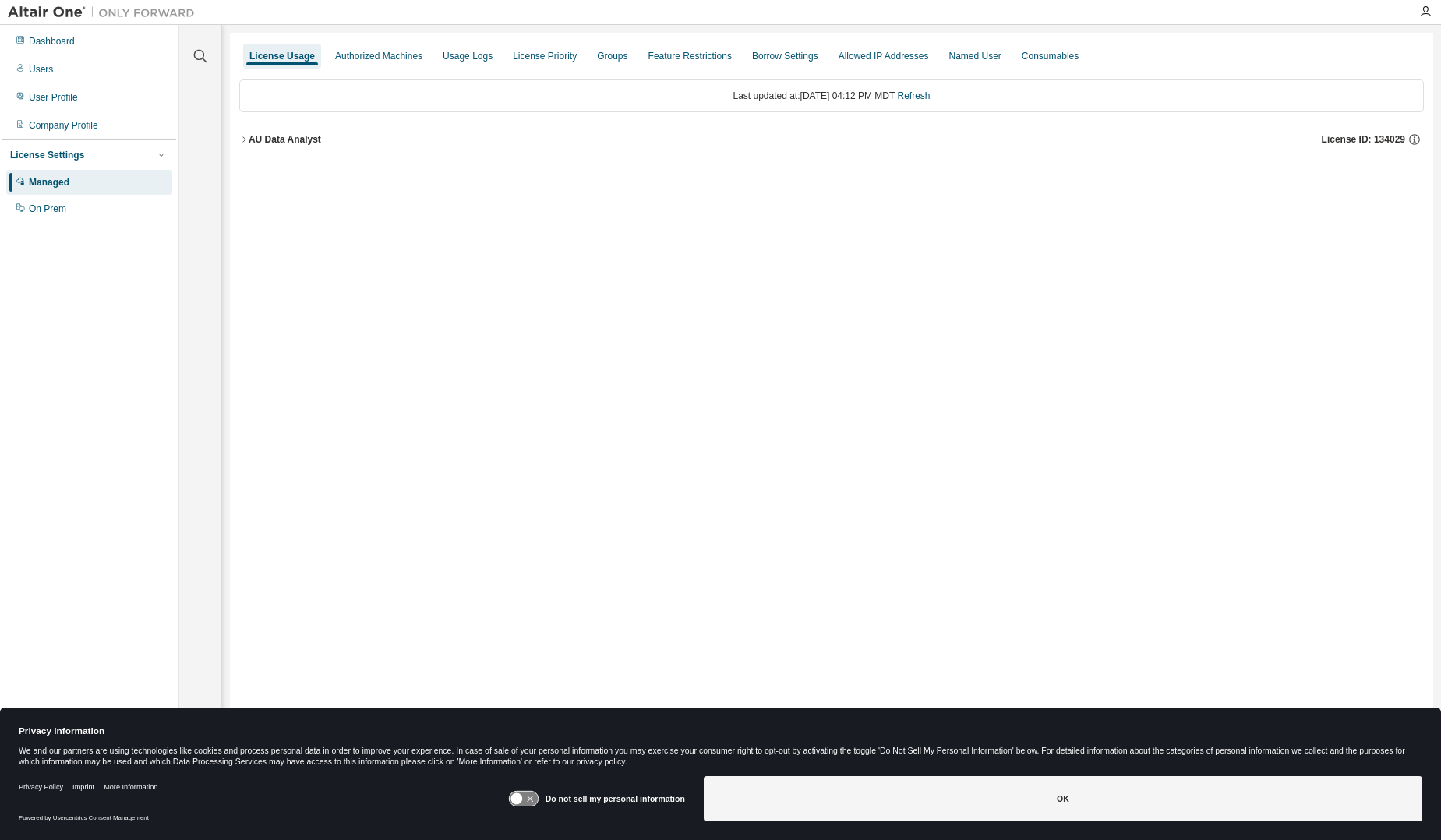
click at [274, 53] on div "License Usage" at bounding box center [282, 56] width 65 height 12
click at [342, 52] on div "Authorized Machines" at bounding box center [379, 56] width 87 height 12
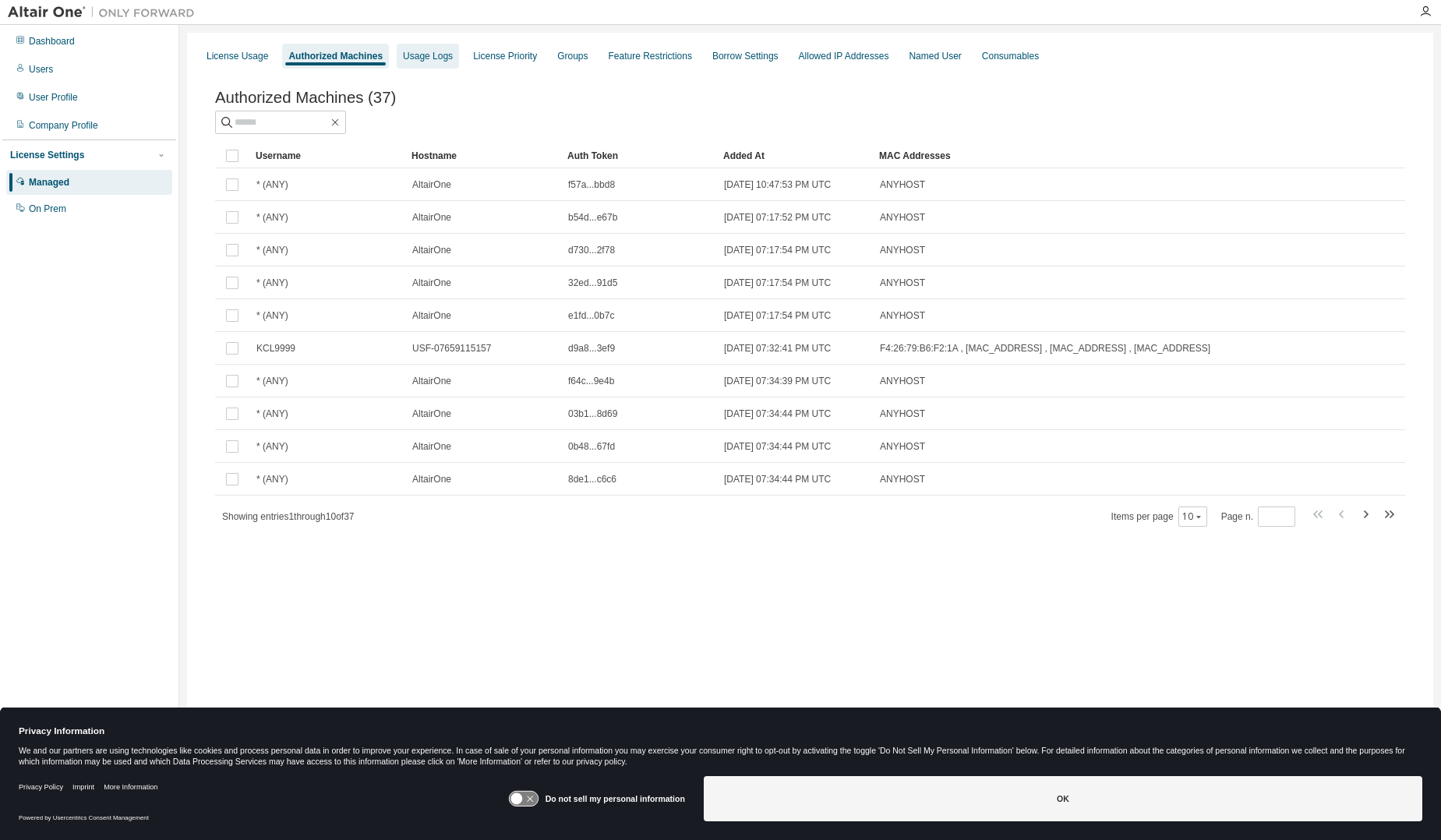
click at [429, 59] on div "Usage Logs" at bounding box center [428, 56] width 50 height 12
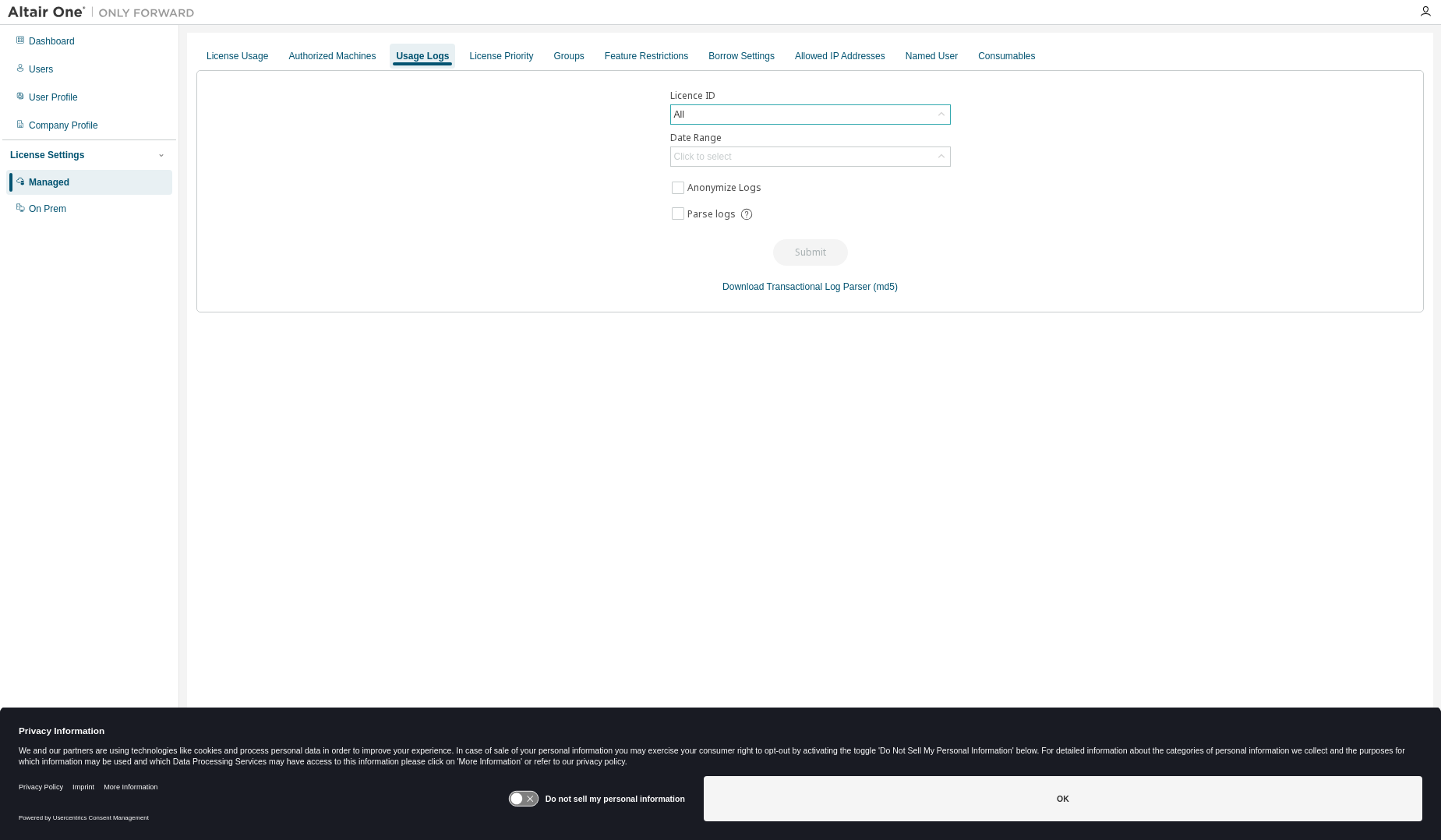
click at [891, 115] on div "All" at bounding box center [811, 114] width 279 height 19
click at [1117, 226] on div "Licence ID All All 130503 - AU Data Analyst (Expired) 134029 - AU Data Analyst …" at bounding box center [810, 192] width 1228 height 243
click at [469, 50] on div "License Priority" at bounding box center [501, 56] width 64 height 12
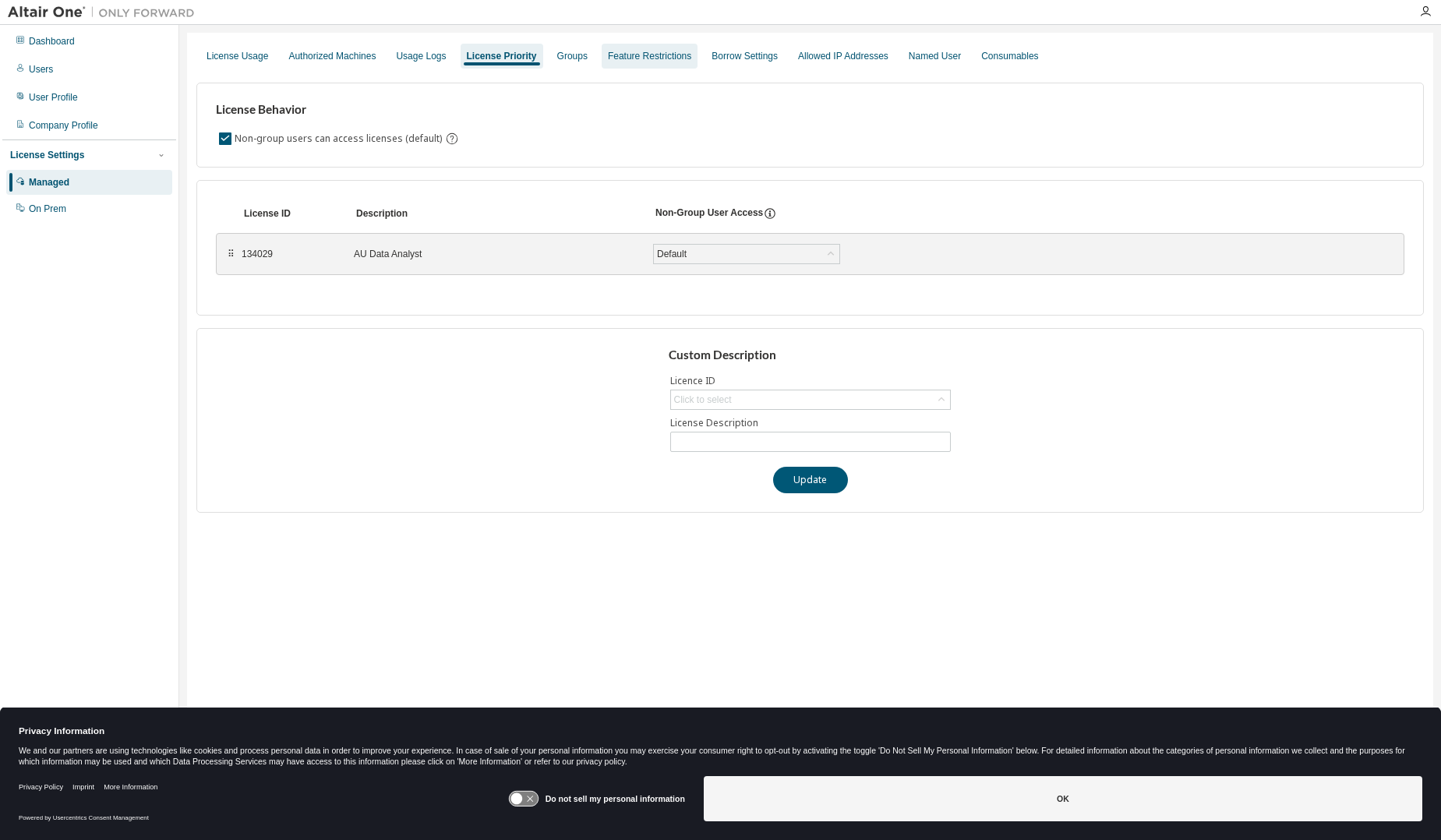
click at [673, 63] on div "Feature Restrictions" at bounding box center [650, 56] width 96 height 25
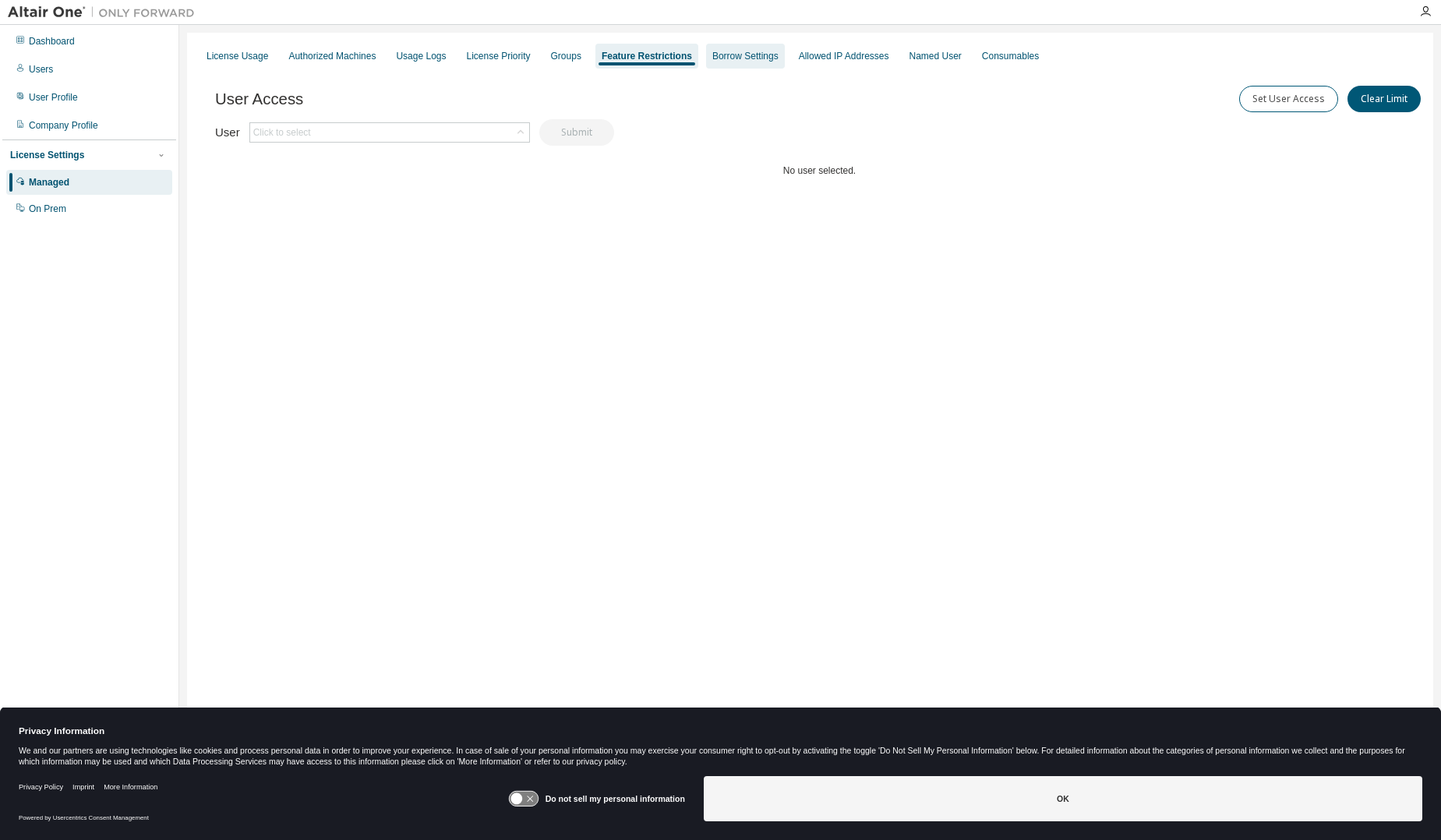
click at [706, 59] on div "Borrow Settings" at bounding box center [745, 56] width 78 height 25
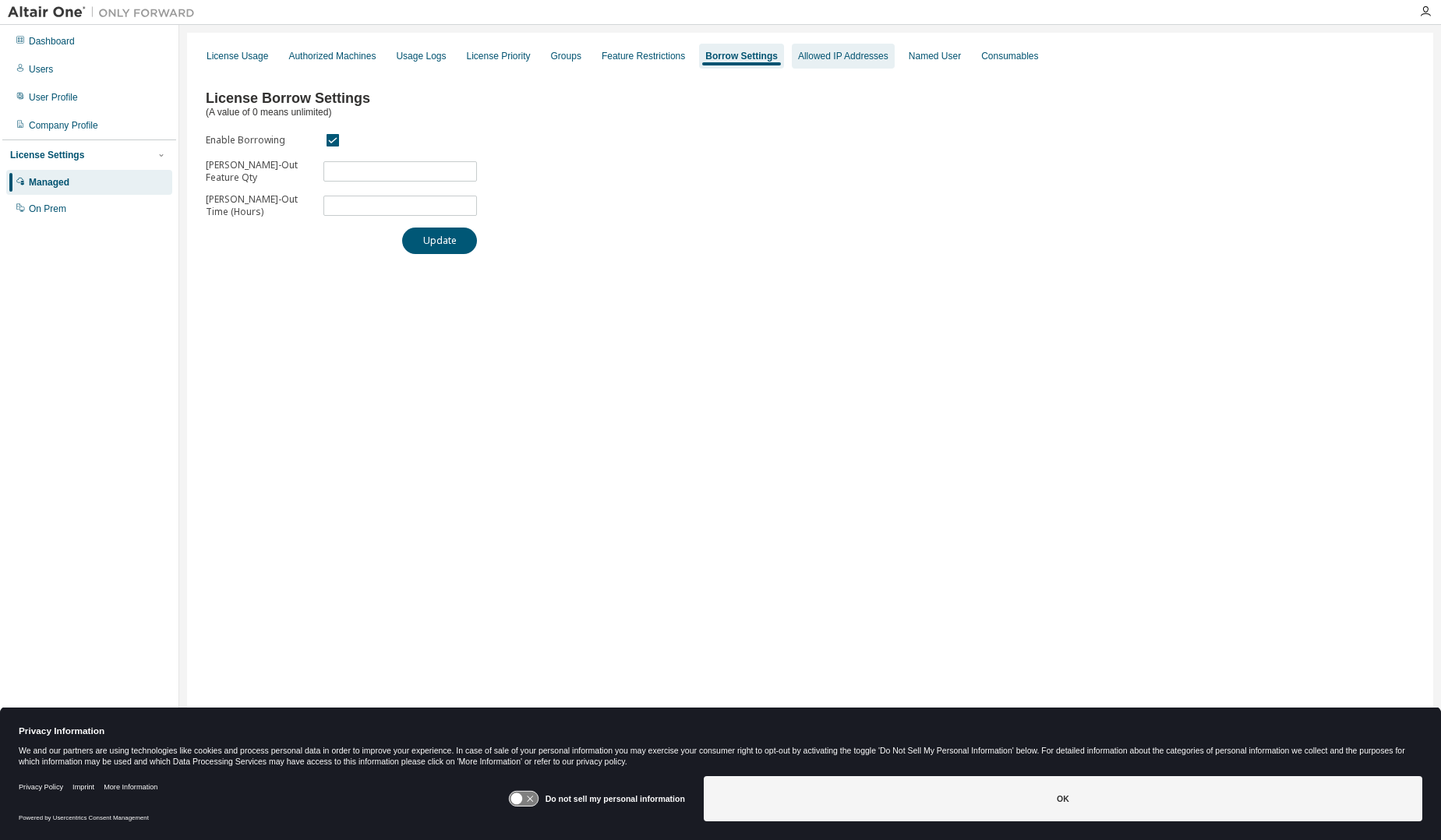
click at [828, 61] on div "Allowed IP Addresses" at bounding box center [843, 56] width 90 height 12
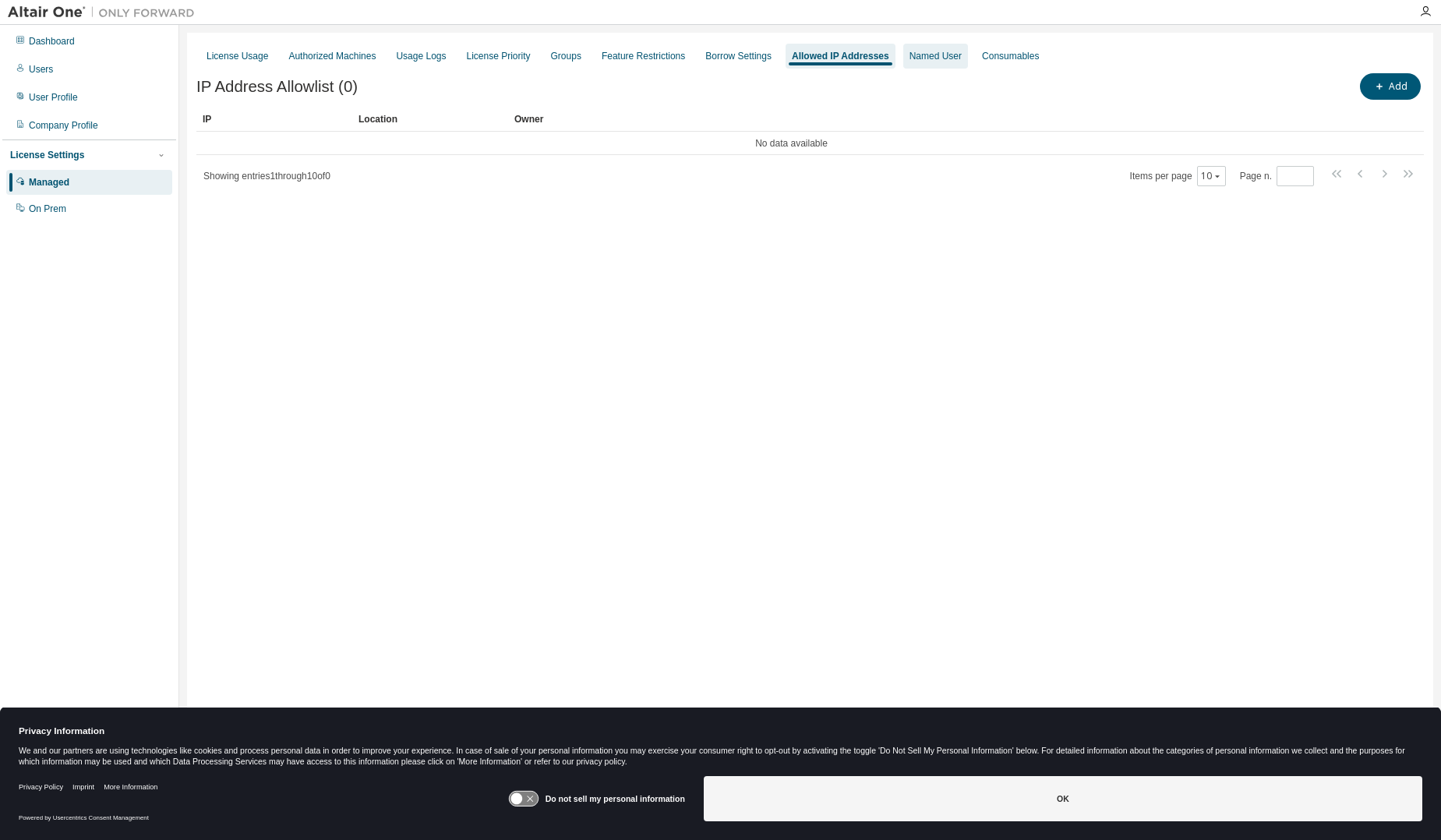
click at [918, 62] on div "Named User" at bounding box center [935, 56] width 65 height 25
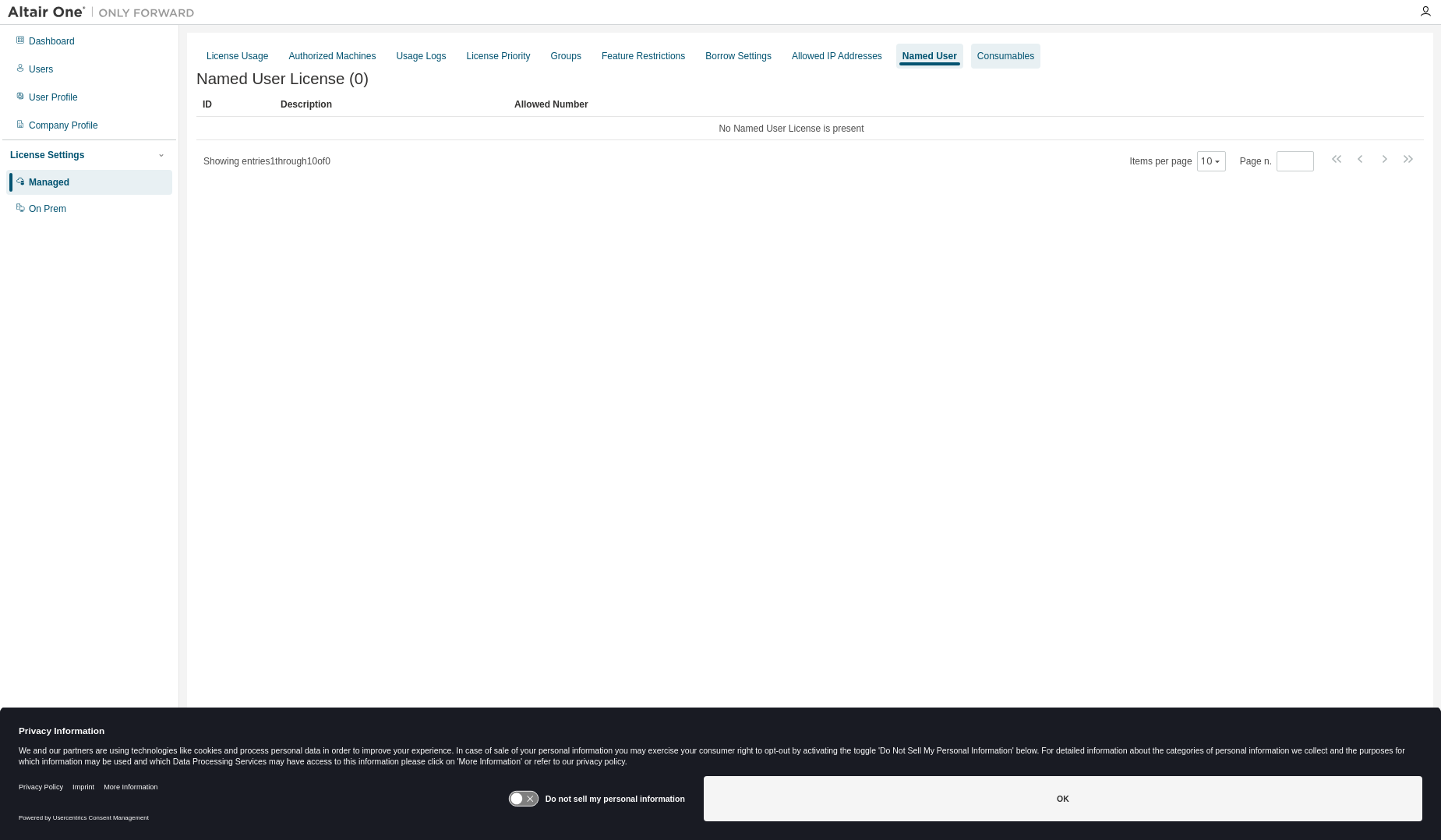
click at [992, 60] on div "Consumables" at bounding box center [1006, 56] width 57 height 12
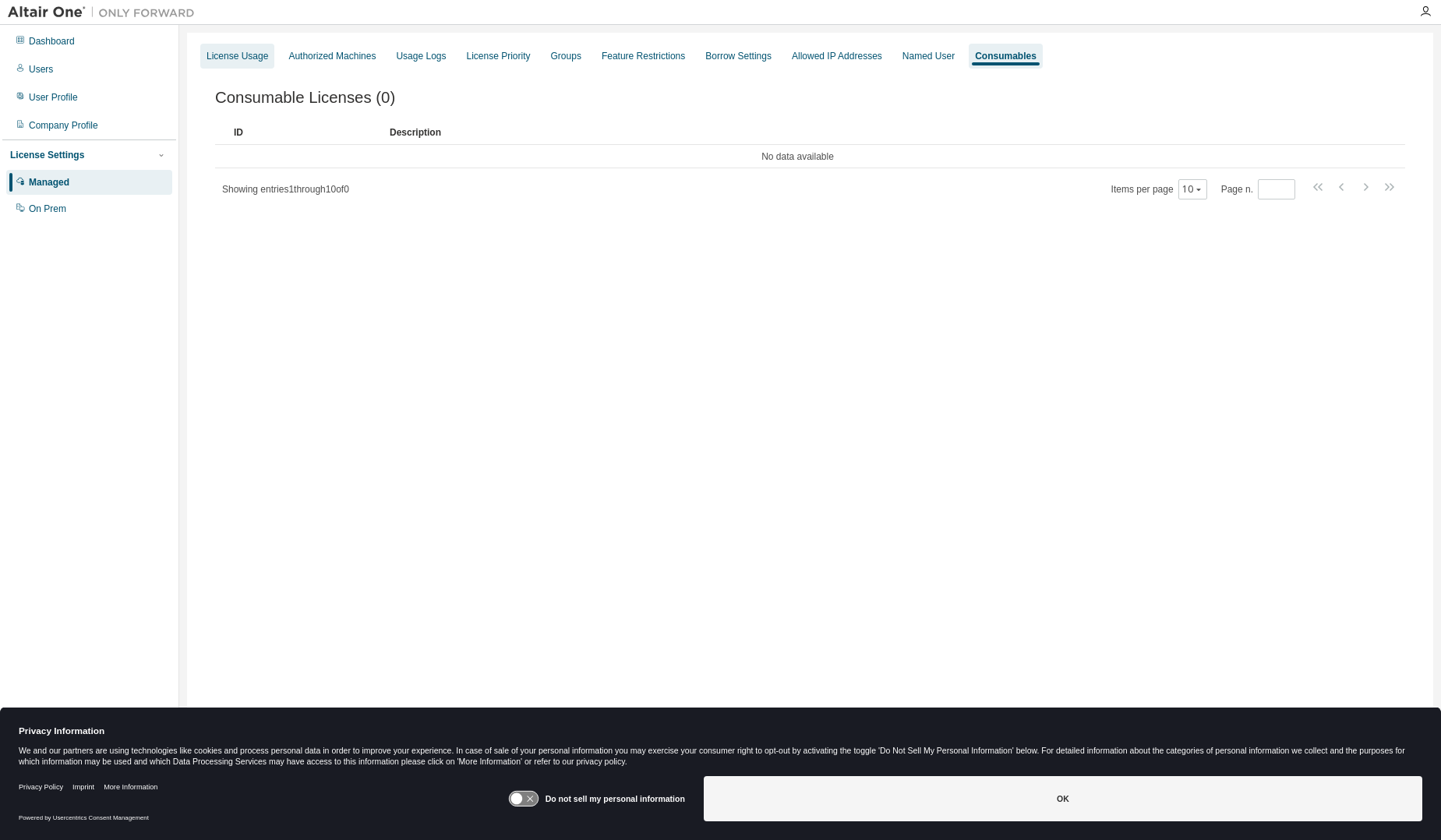
click at [243, 53] on div "License Usage" at bounding box center [237, 56] width 62 height 12
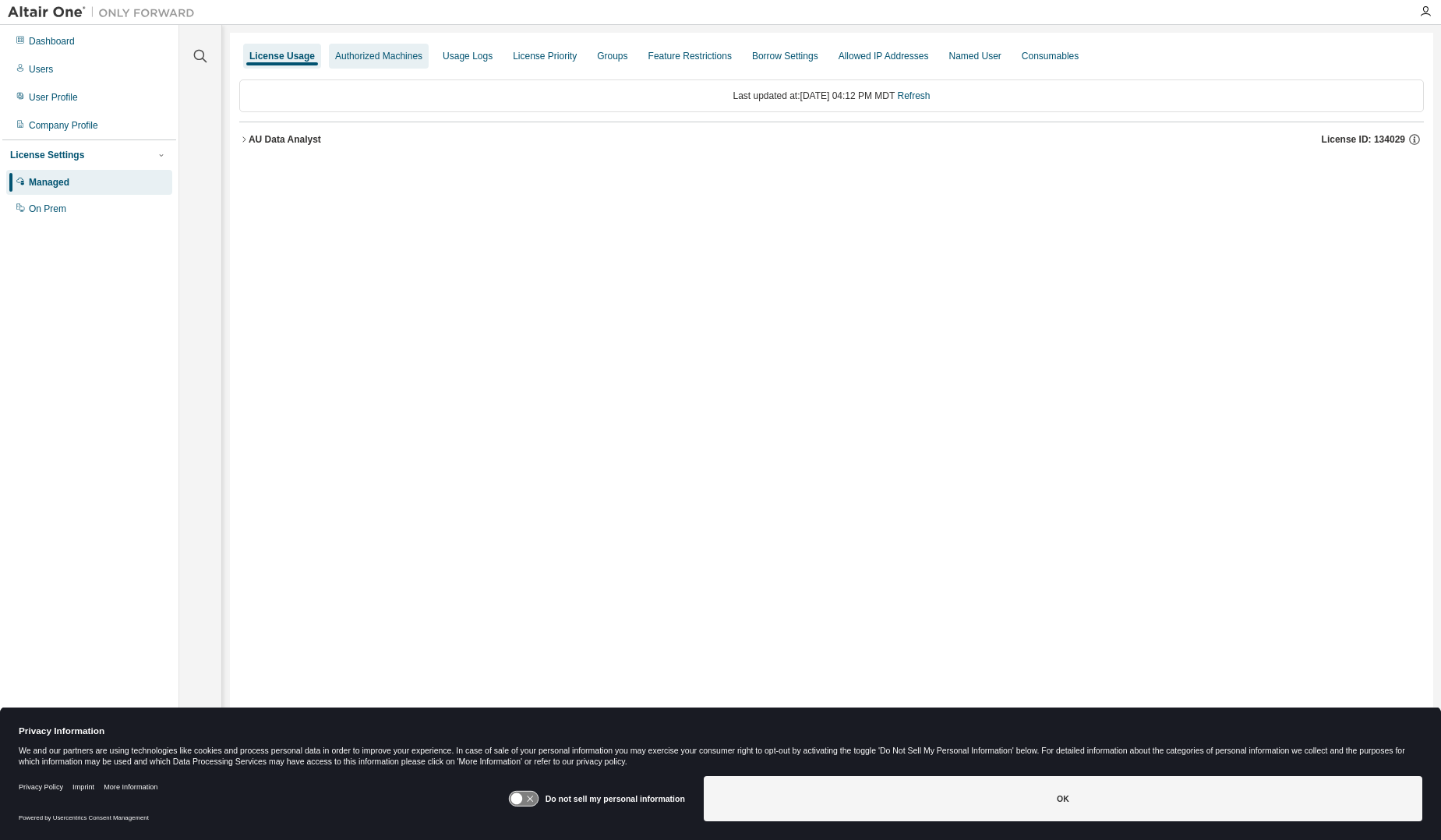
click at [384, 53] on div "Authorized Machines" at bounding box center [379, 56] width 87 height 12
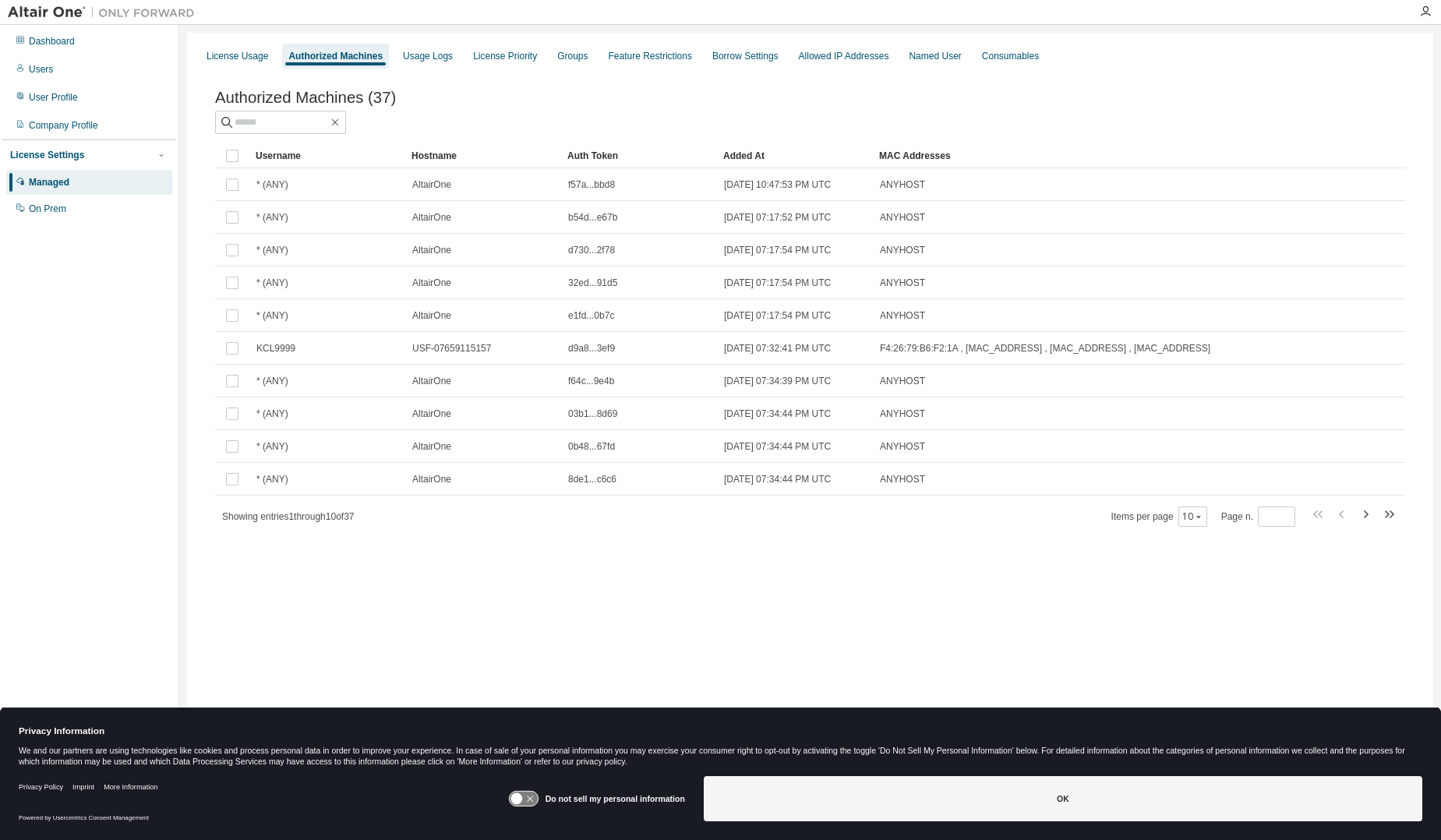
click at [838, 646] on div "License Usage Authorized Machines Usage Logs License Priority Groups Feature Re…" at bounding box center [811, 410] width 1247 height 754
